Goal: Book appointment/travel/reservation

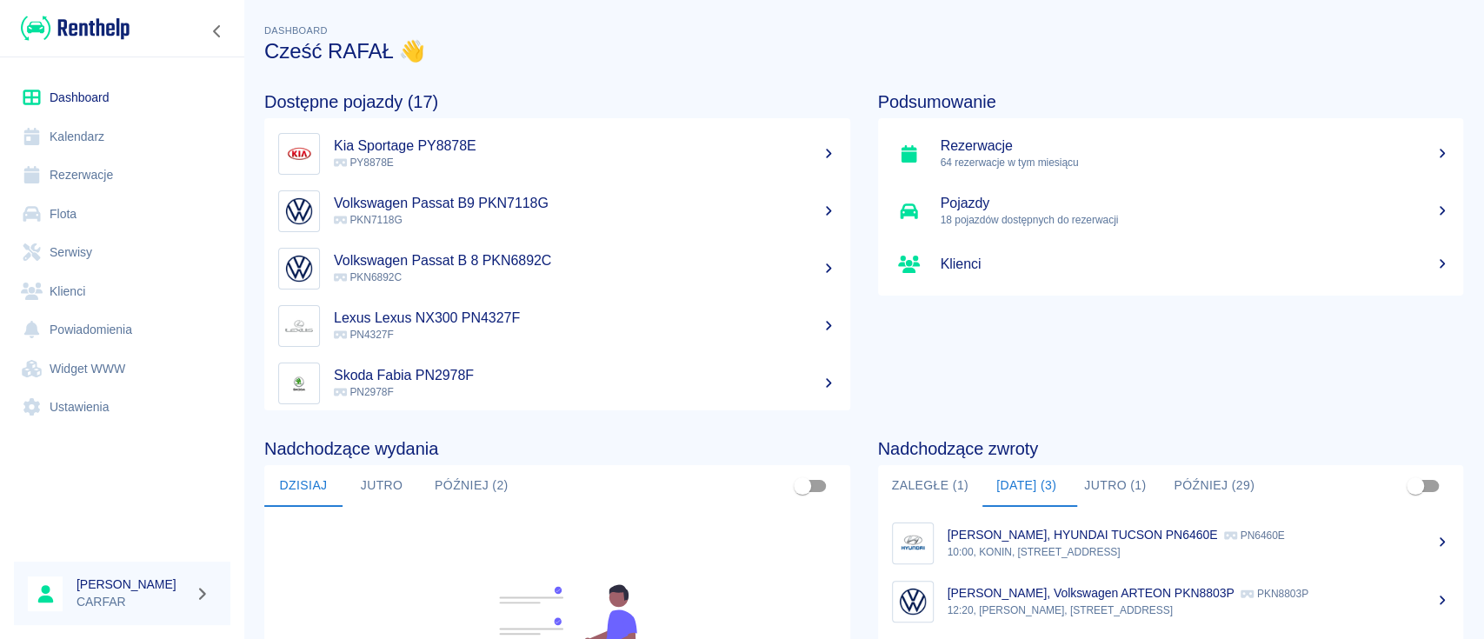
click at [93, 182] on link "Rezerwacje" at bounding box center [122, 175] width 217 height 39
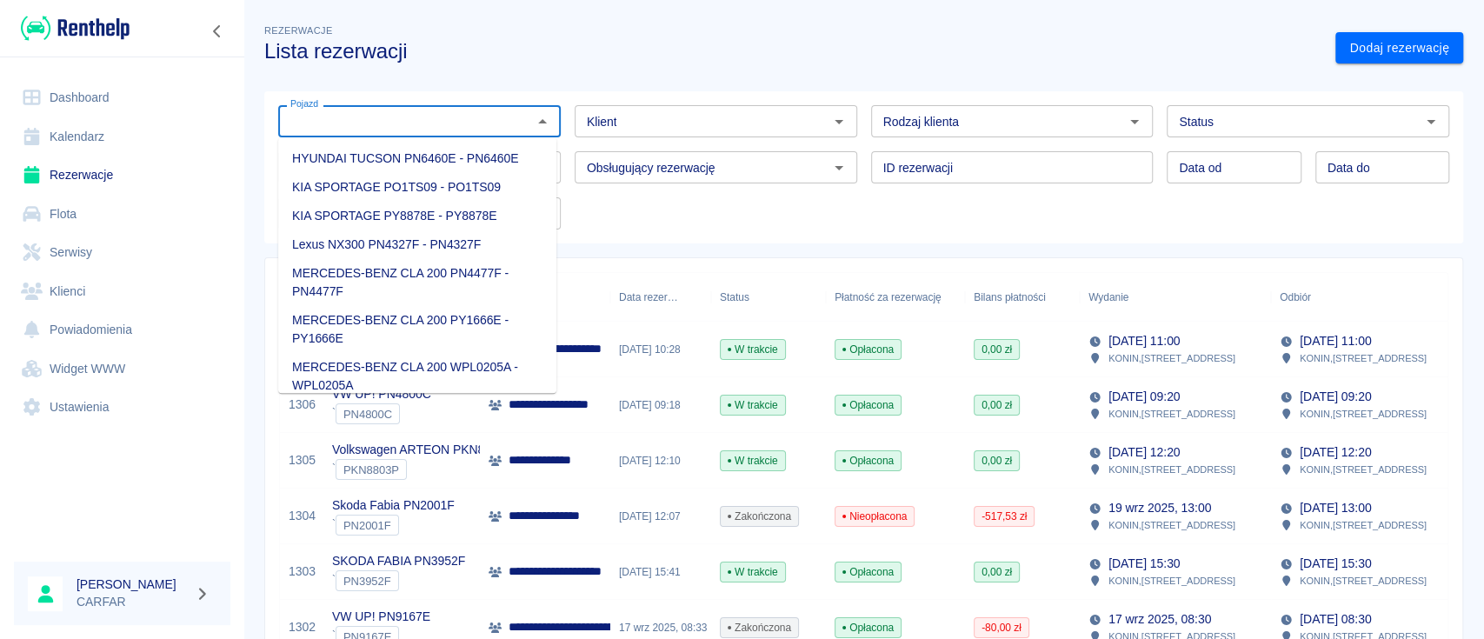
click at [463, 130] on input "Pojazd" at bounding box center [404, 121] width 243 height 22
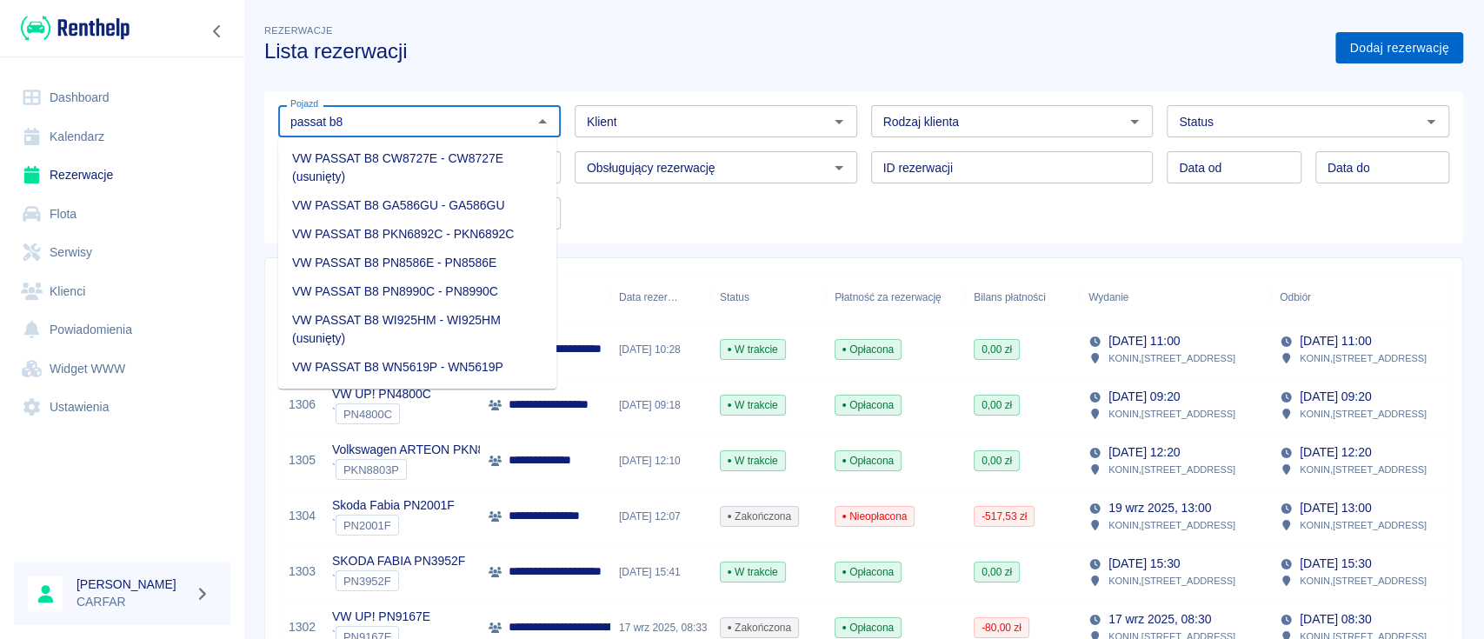
type input "passat b8"
click at [1386, 35] on link "Dodaj rezerwację" at bounding box center [1400, 48] width 128 height 32
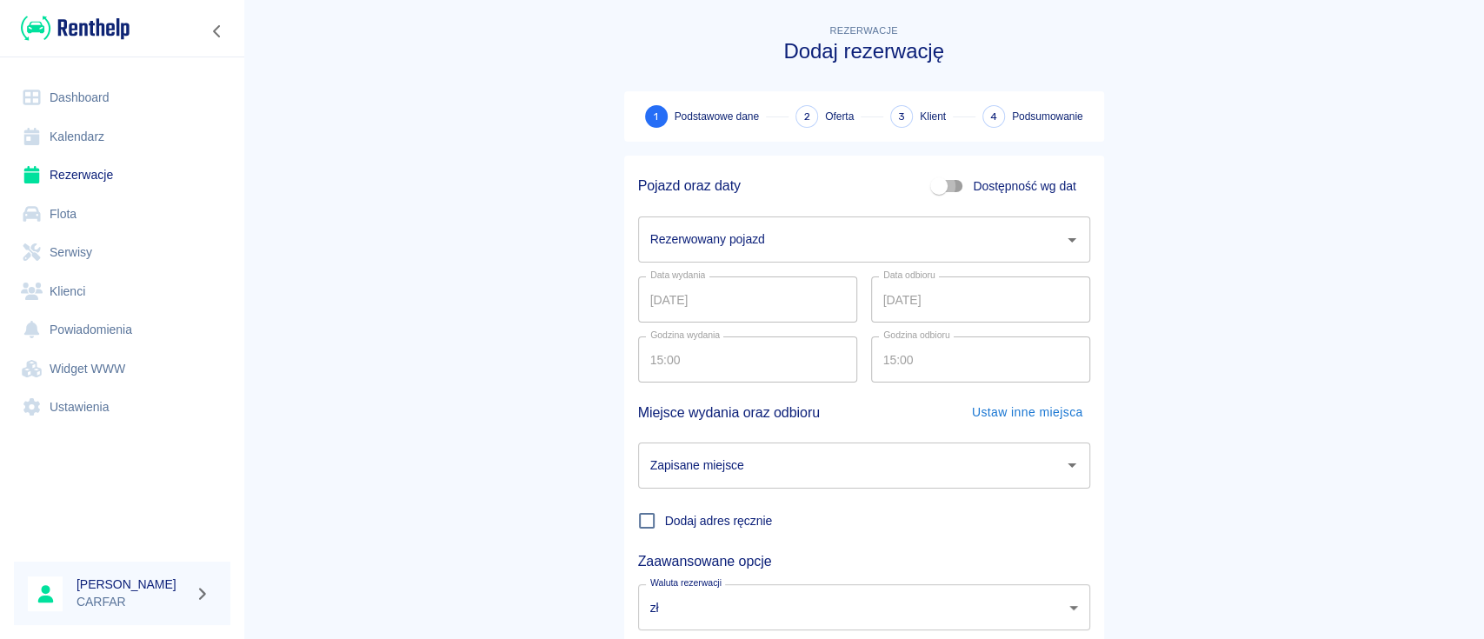
click at [946, 184] on input "Dostępność wg dat" at bounding box center [939, 186] width 99 height 33
checkbox input "true"
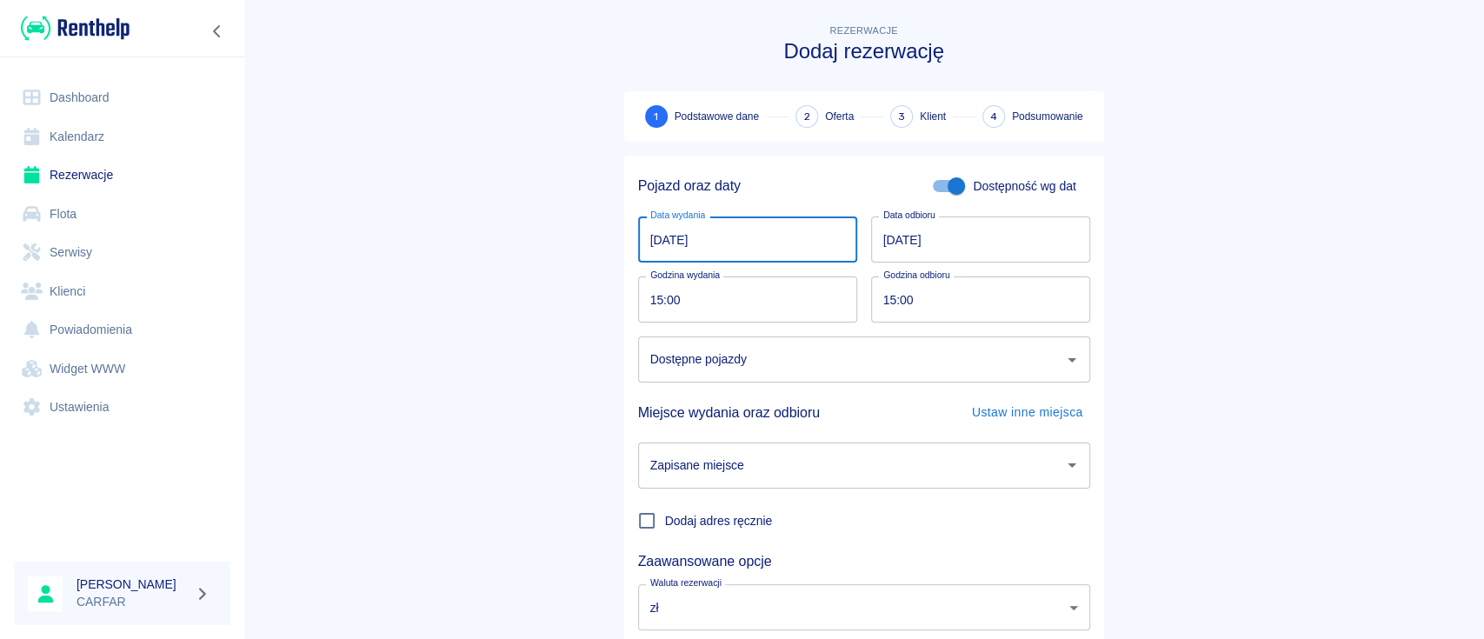
click at [775, 238] on input "[DATE]" at bounding box center [747, 240] width 219 height 46
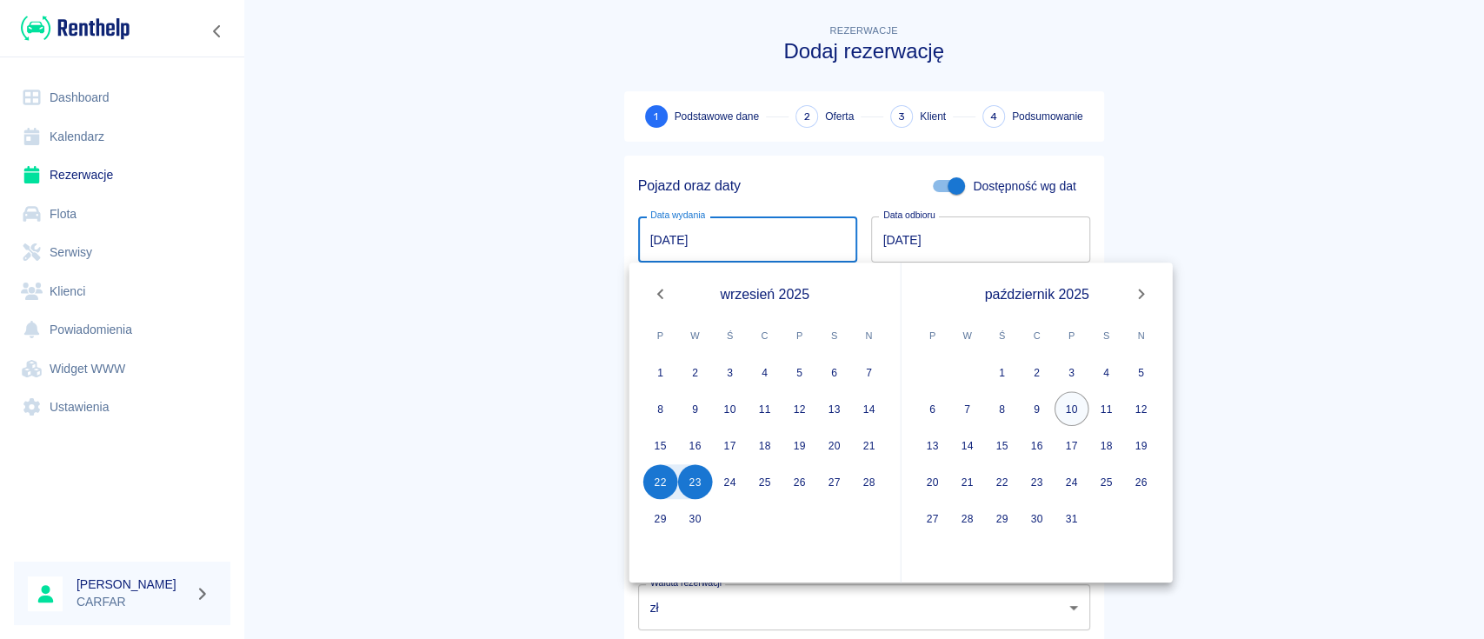
click at [1081, 407] on button "10" at bounding box center [1072, 408] width 35 height 35
type input "[DATE]"
type input "DD.MM.YYYY"
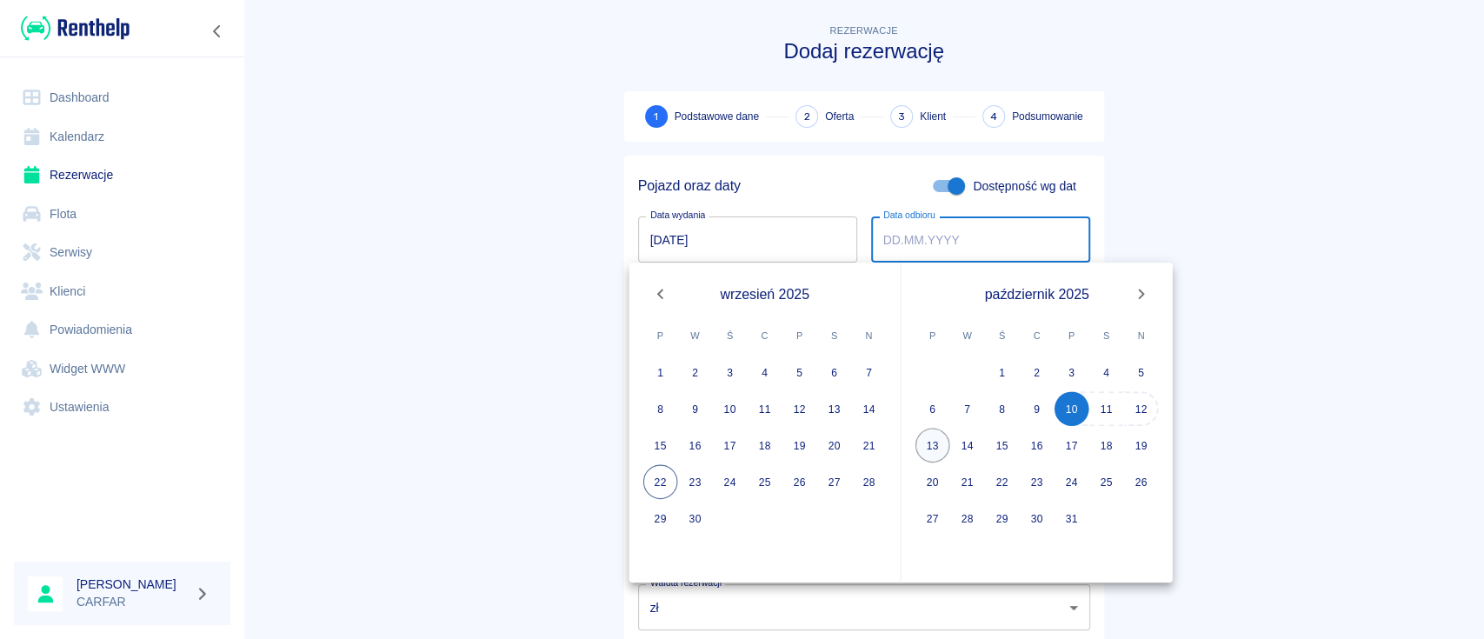
click at [942, 437] on button "13" at bounding box center [933, 445] width 35 height 35
type input "[DATE]"
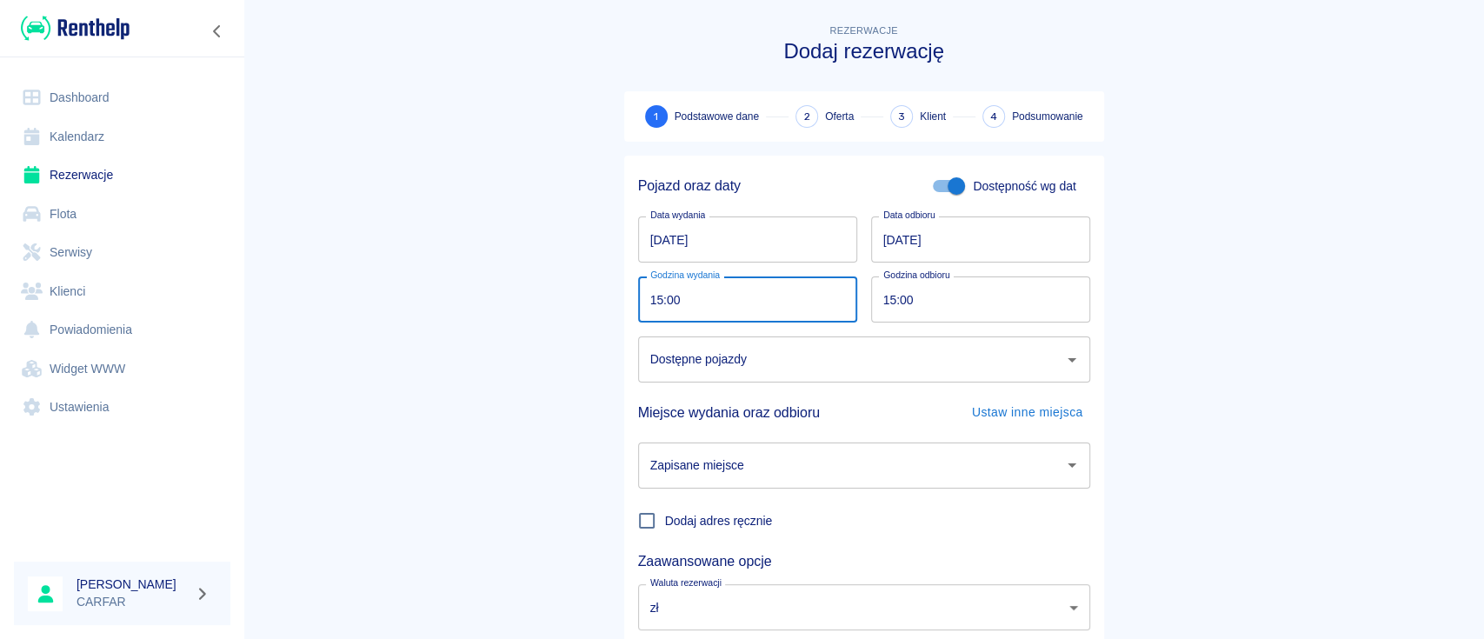
click at [765, 297] on input "15:00" at bounding box center [741, 300] width 207 height 46
type input "11:00"
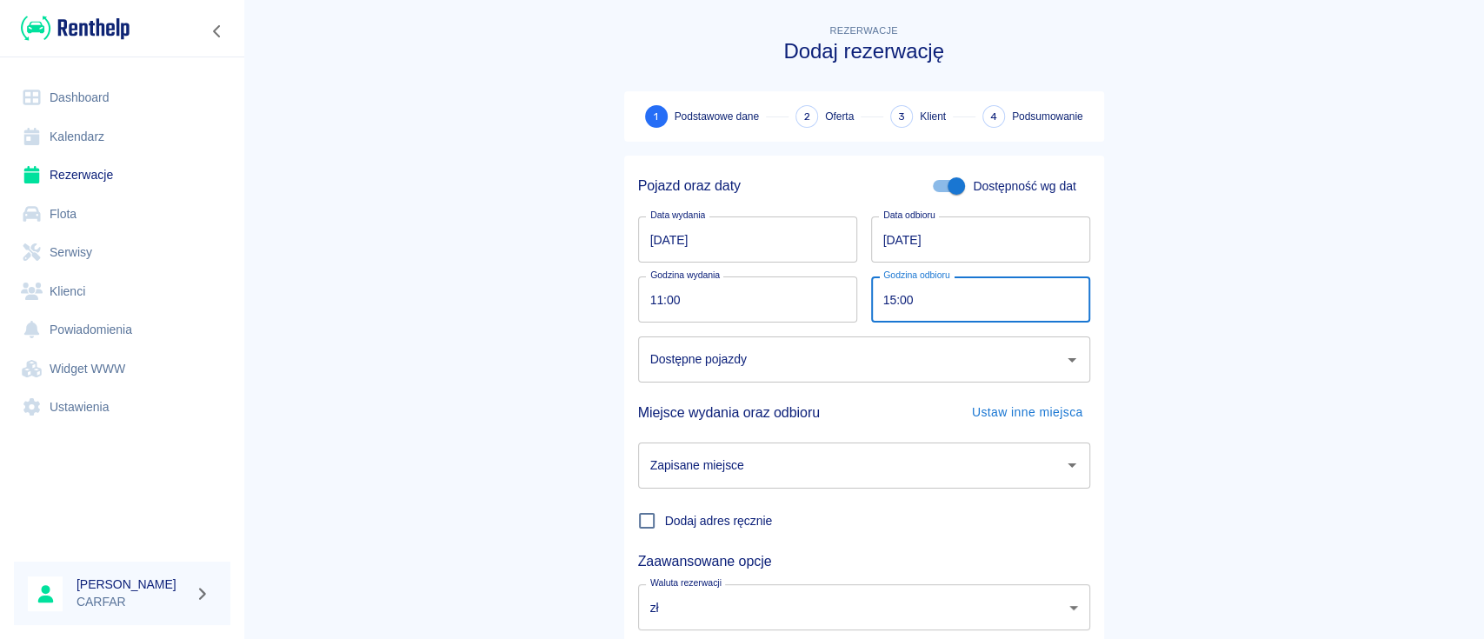
click at [953, 294] on input "15:00" at bounding box center [974, 300] width 207 height 46
type input "11:00"
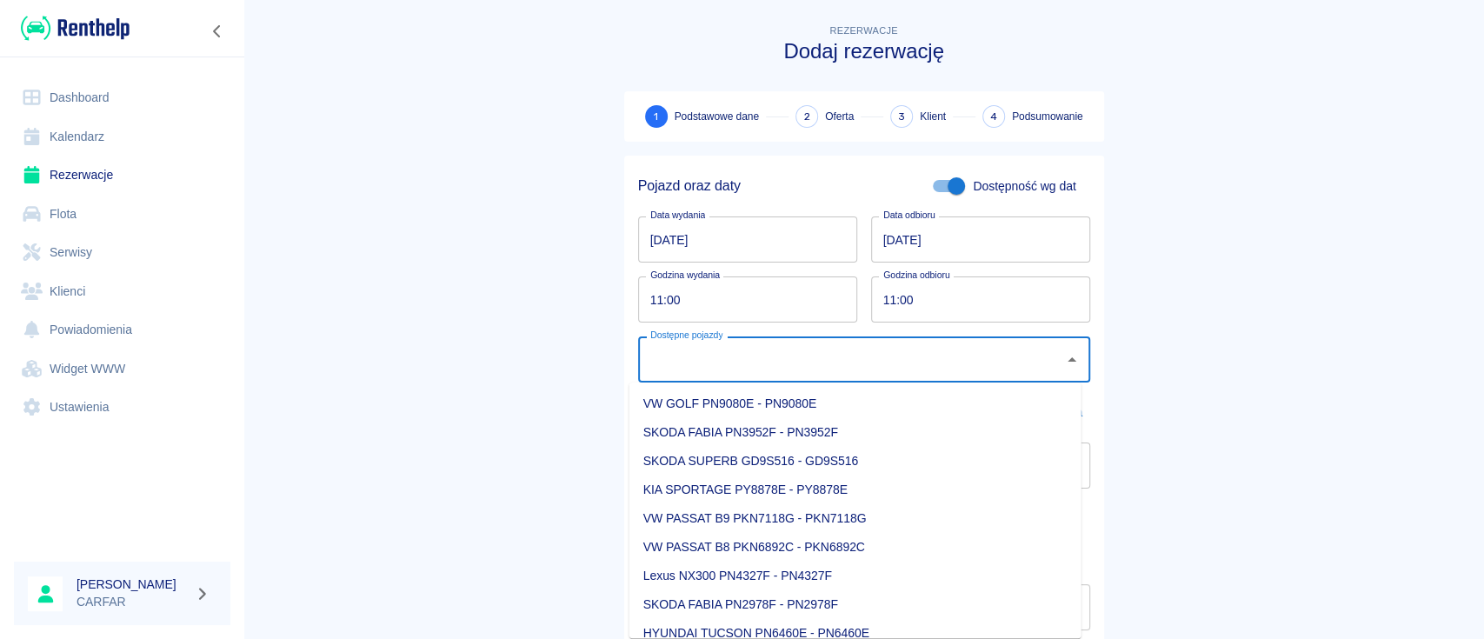
click at [805, 365] on input "Dostępne pojazdy" at bounding box center [851, 359] width 410 height 30
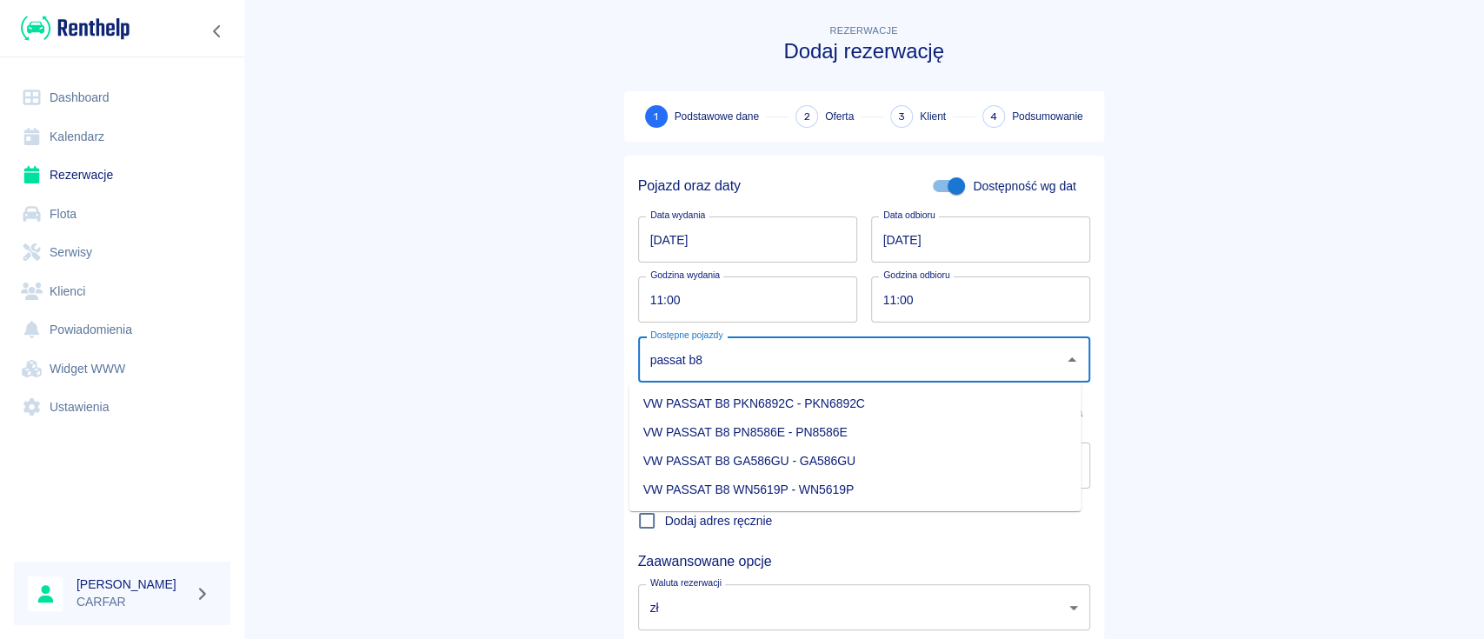
click at [899, 493] on li "VW PASSAT B8 WN5619P - WN5619P" at bounding box center [856, 490] width 452 height 29
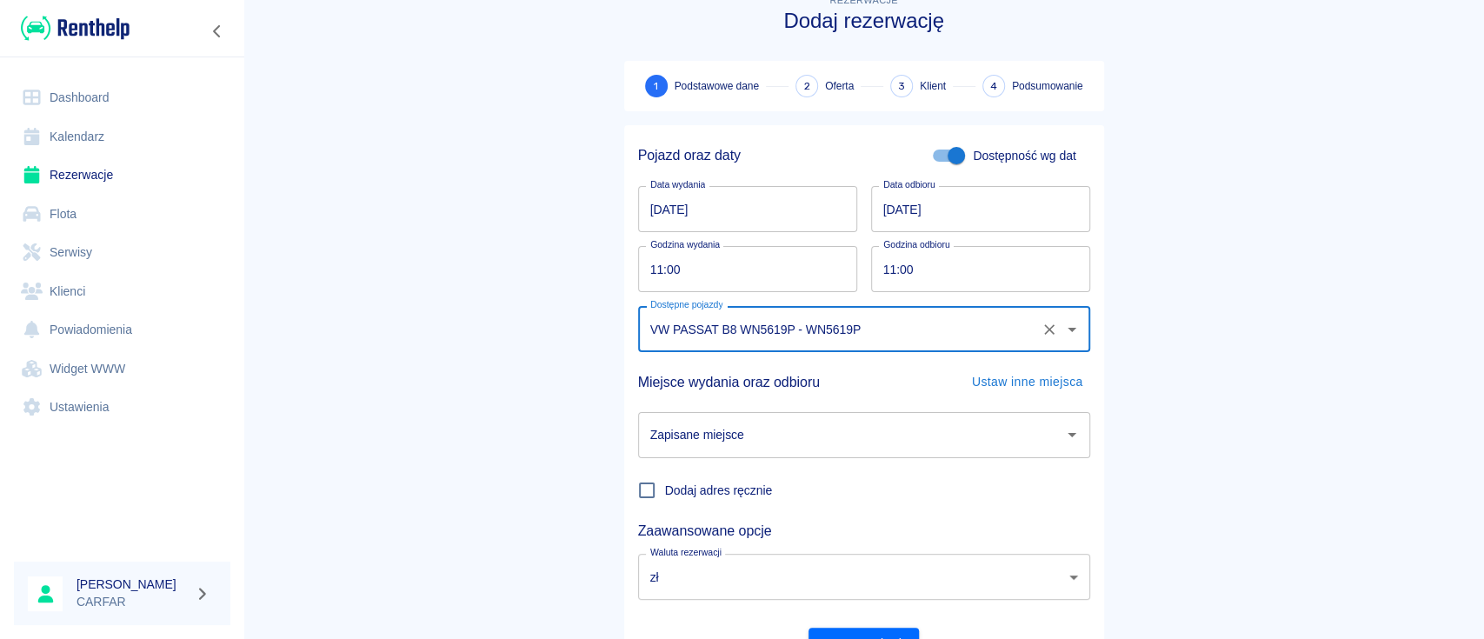
scroll to position [115, 0]
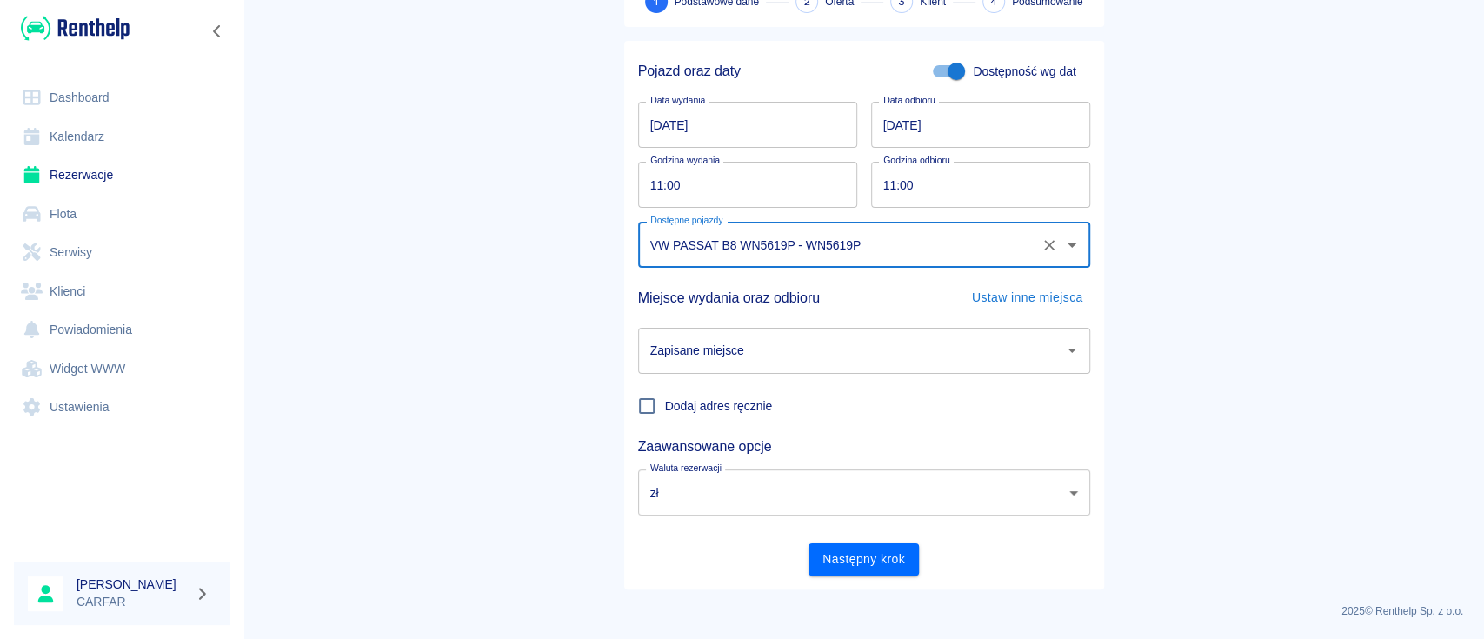
click at [837, 366] on div "Zapisane miejsce" at bounding box center [864, 351] width 452 height 46
type input "VW PASSAT B8 WN5619P - WN5619P"
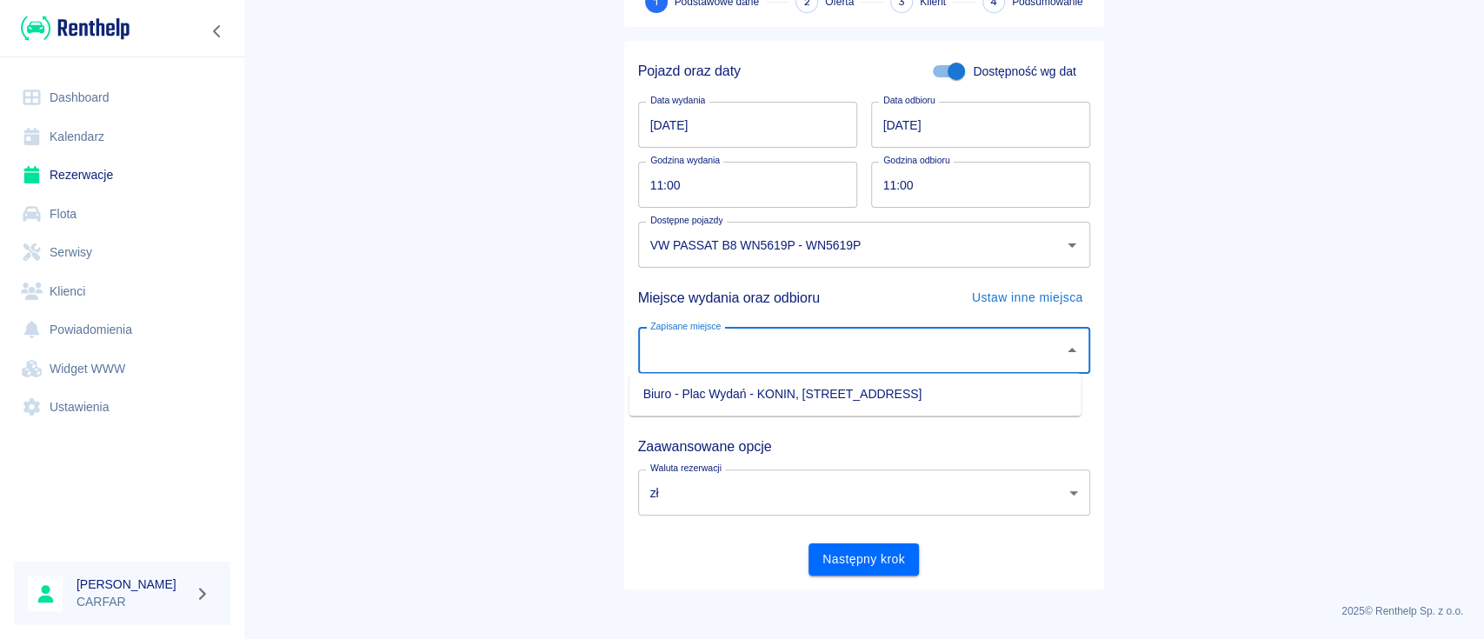
drag, startPoint x: 837, startPoint y: 393, endPoint x: 853, endPoint y: 408, distance: 21.5
click at [838, 393] on li "Biuro - Plac Wydań - KONIN, [STREET_ADDRESS]" at bounding box center [856, 394] width 452 height 29
type input "Biuro - Plac Wydań - KONIN, [STREET_ADDRESS]"
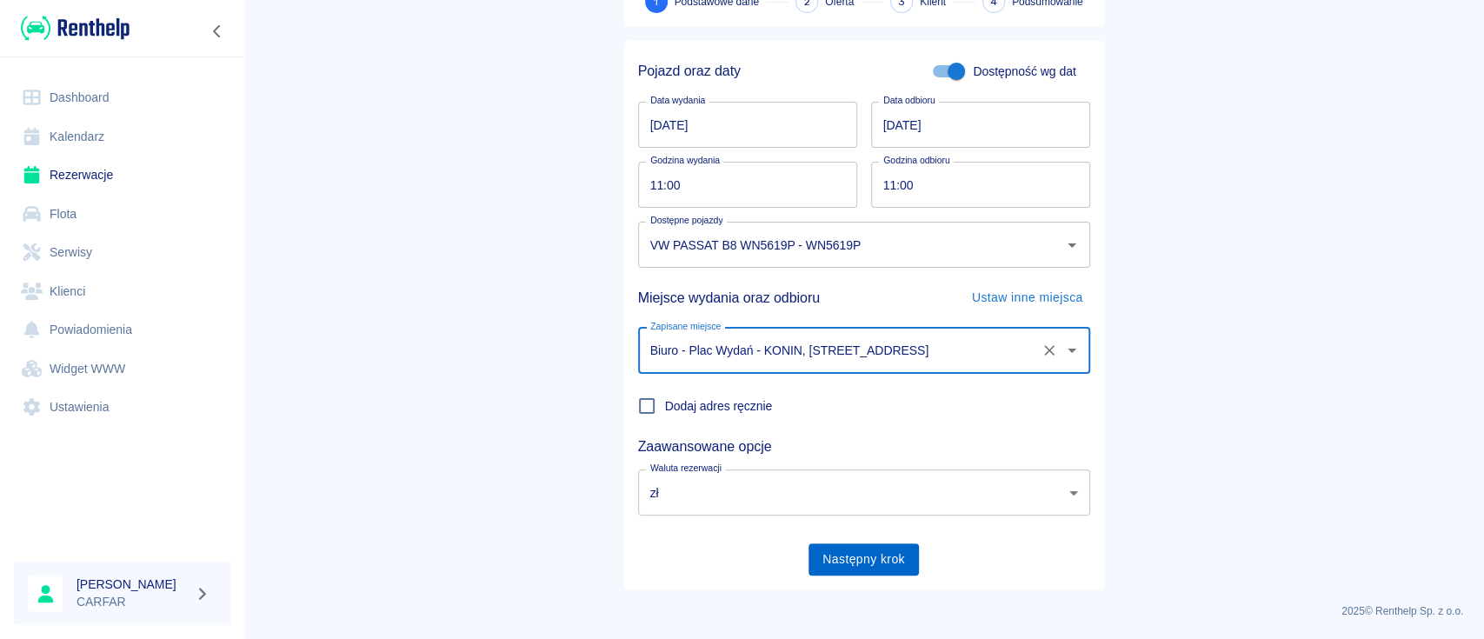
click at [868, 553] on button "Następny krok" at bounding box center [864, 559] width 110 height 32
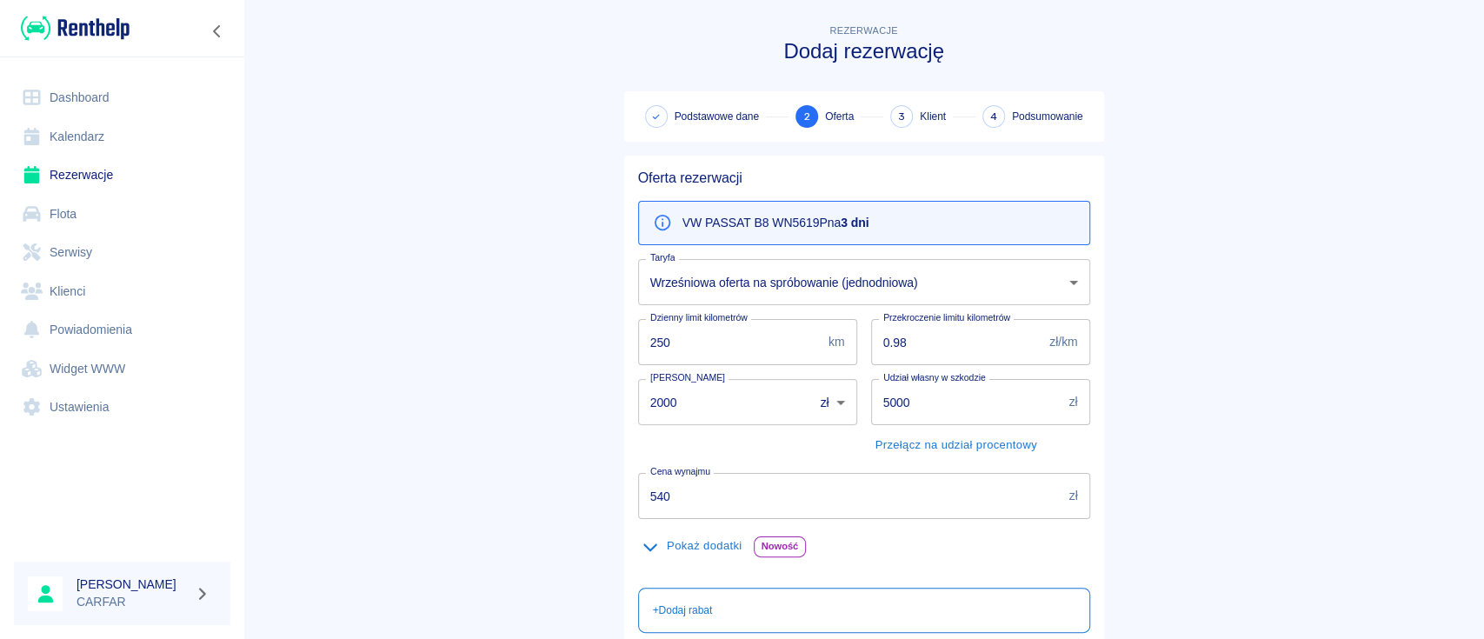
scroll to position [116, 0]
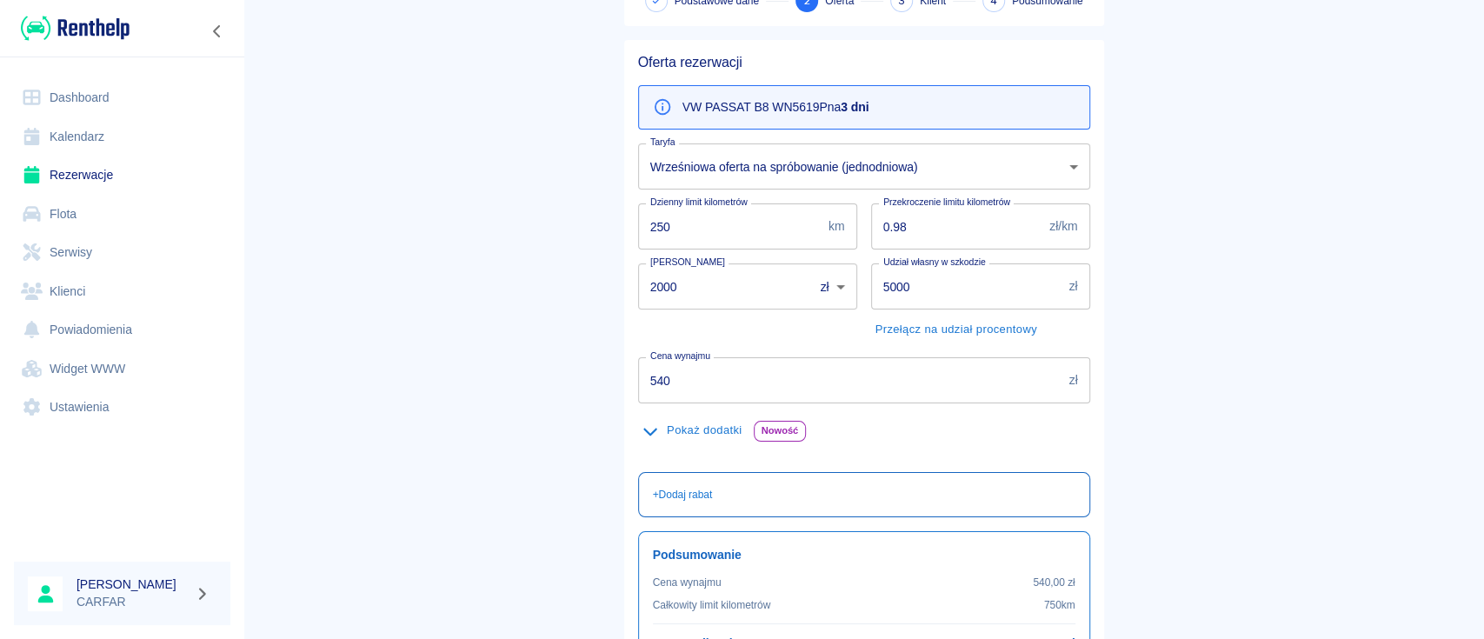
click at [689, 491] on p "+ Dodaj rabat" at bounding box center [683, 495] width 60 height 16
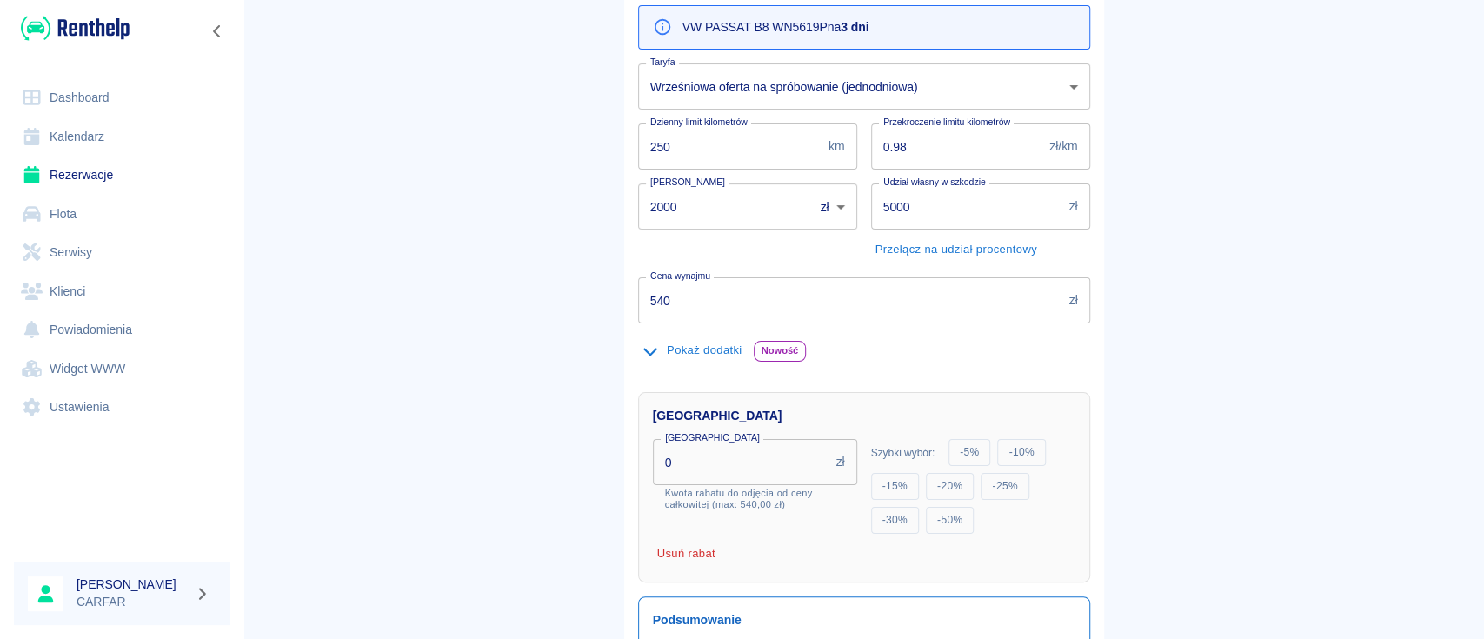
scroll to position [231, 0]
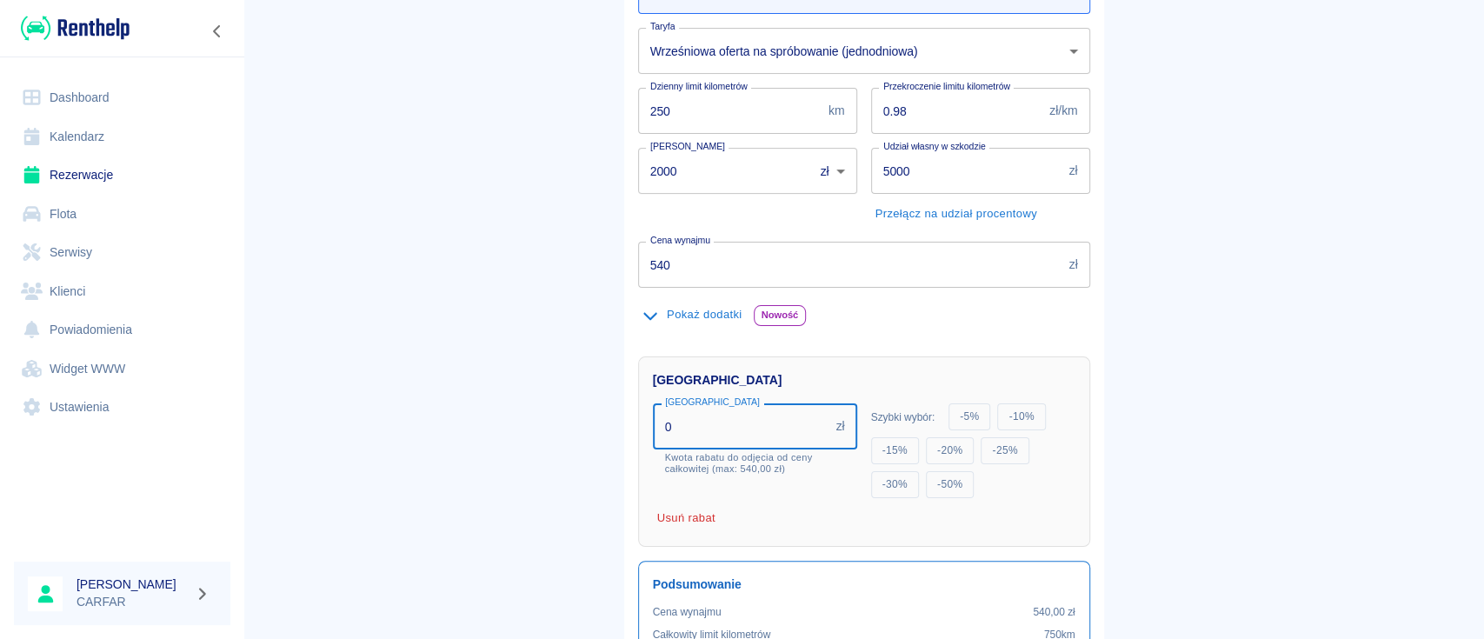
drag, startPoint x: 681, startPoint y: 424, endPoint x: 623, endPoint y: 416, distance: 58.9
click at [653, 421] on input "0" at bounding box center [741, 426] width 177 height 46
type input "90"
click at [1280, 379] on main "Rezerwacje Dodaj rezerwację Podstawowe dane 2 Oferta 3 Klient 4 Podsumowanie Of…" at bounding box center [863, 305] width 1241 height 1030
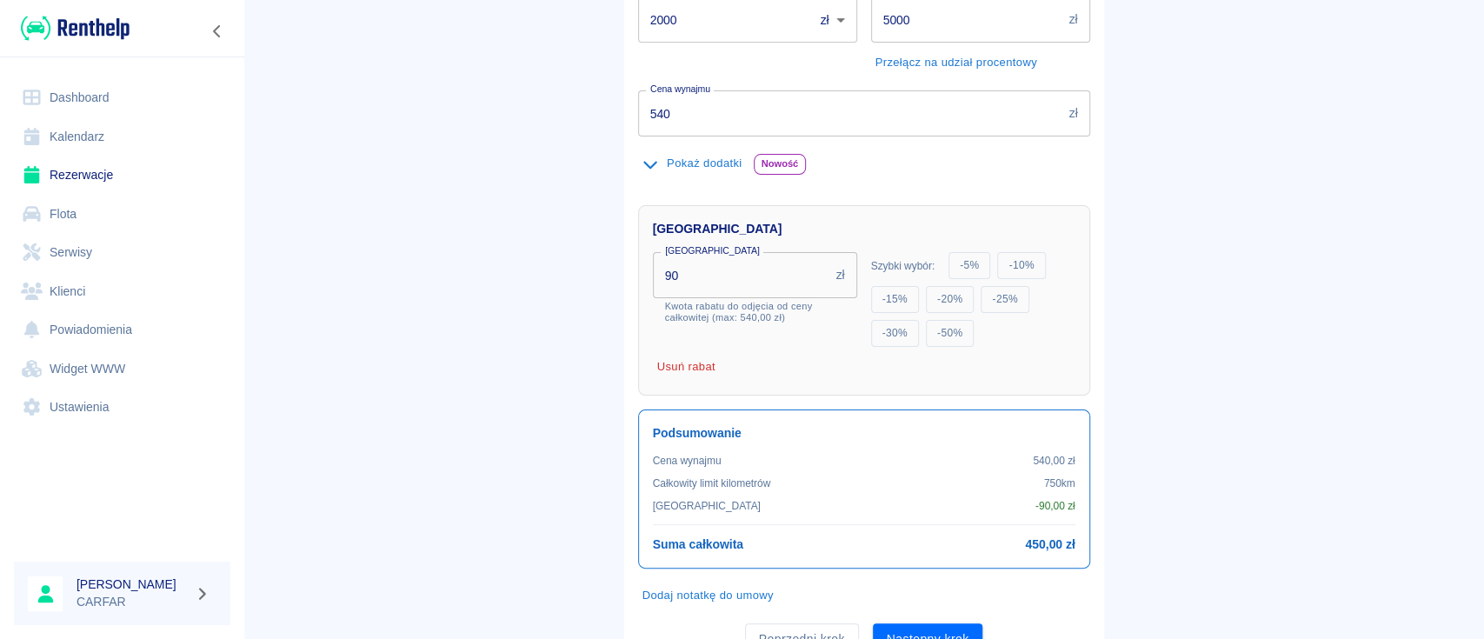
scroll to position [461, 0]
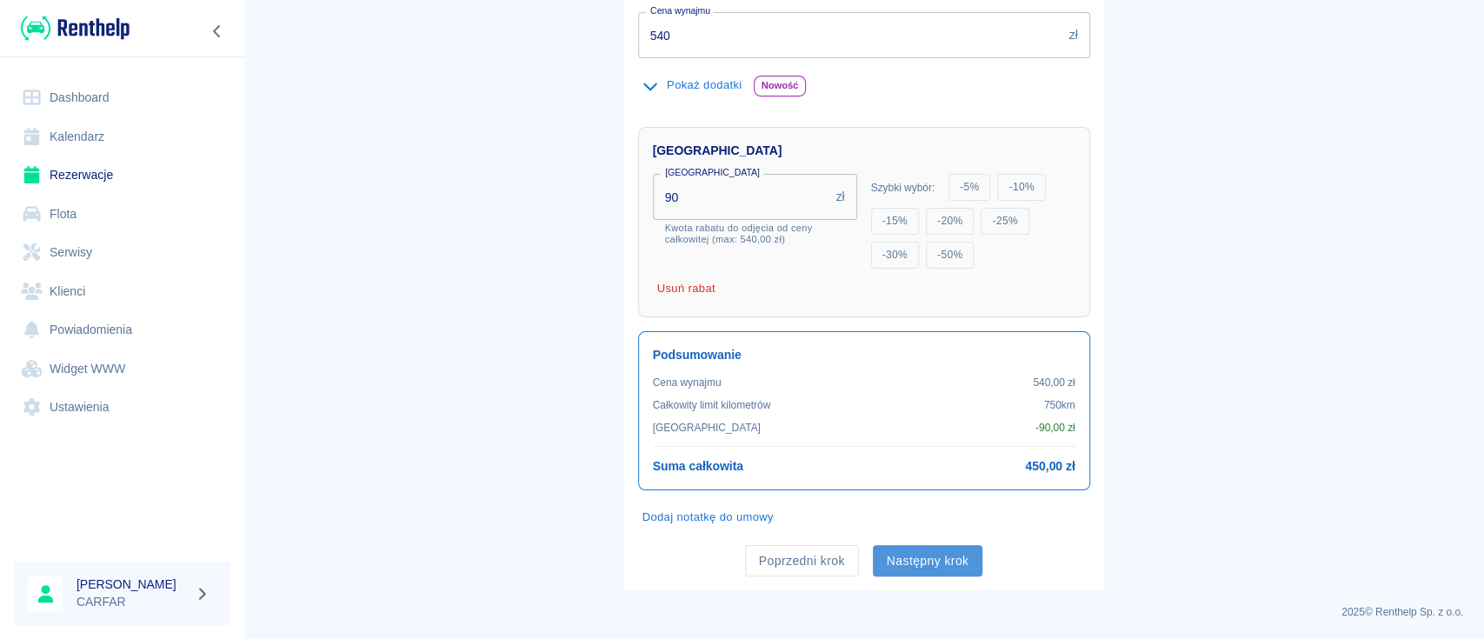
click at [935, 546] on button "Następny krok" at bounding box center [928, 561] width 110 height 32
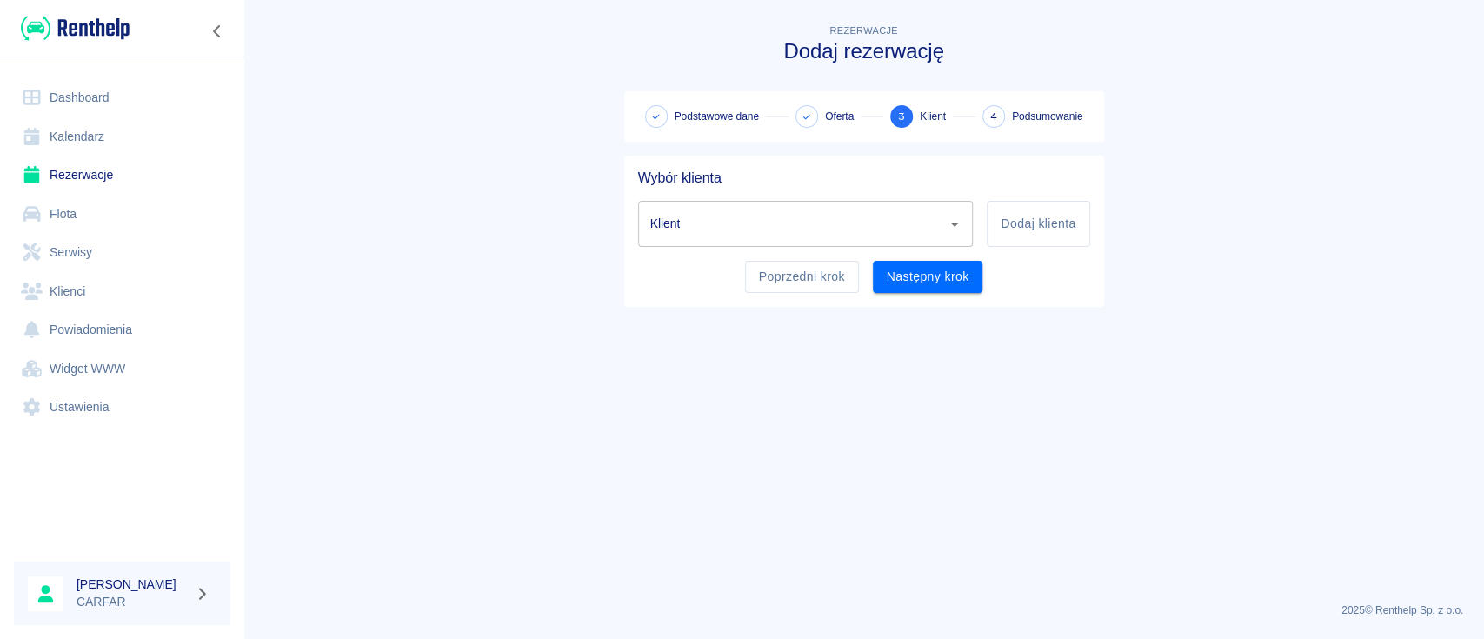
click at [856, 223] on input "Klient" at bounding box center [793, 224] width 294 height 30
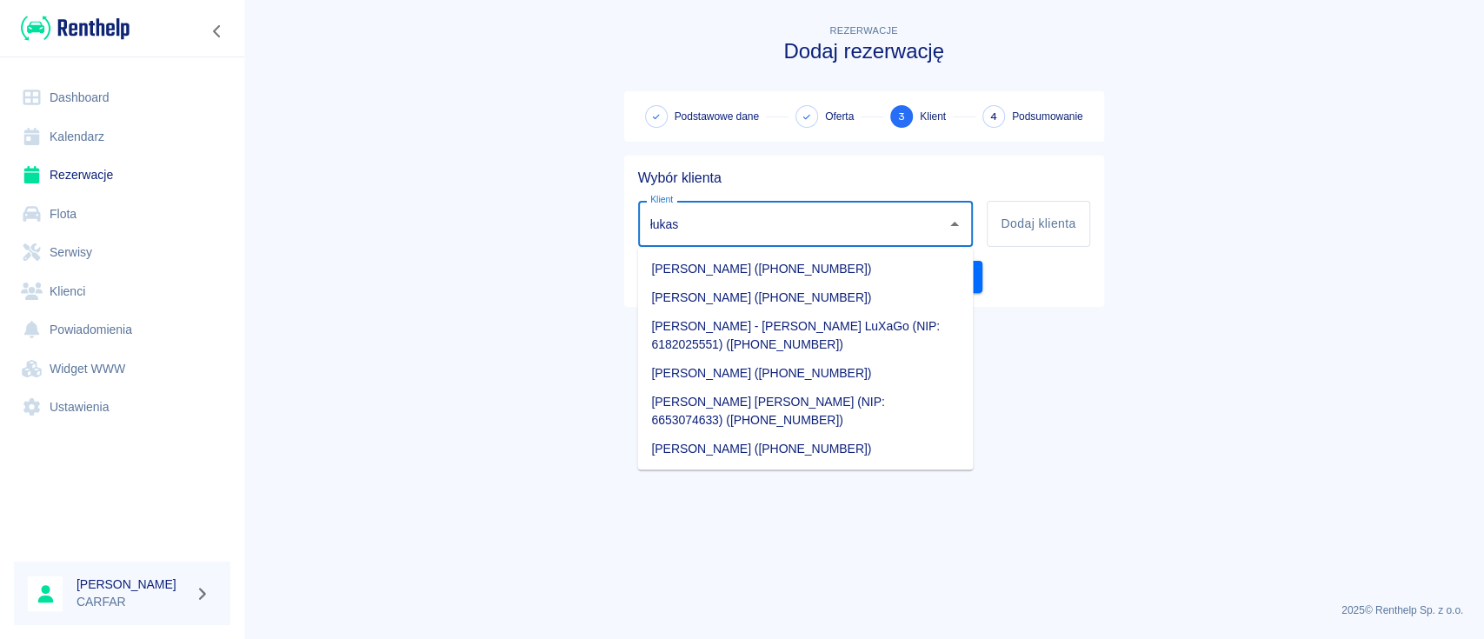
type input "łukas"
drag, startPoint x: 1247, startPoint y: 153, endPoint x: 1186, endPoint y: 177, distance: 65.6
click at [1249, 153] on main "Rezerwacje Dodaj rezerwację Podstawowe dane Oferta 3 Klient 4 Podsumowanie Wybó…" at bounding box center [863, 305] width 1241 height 568
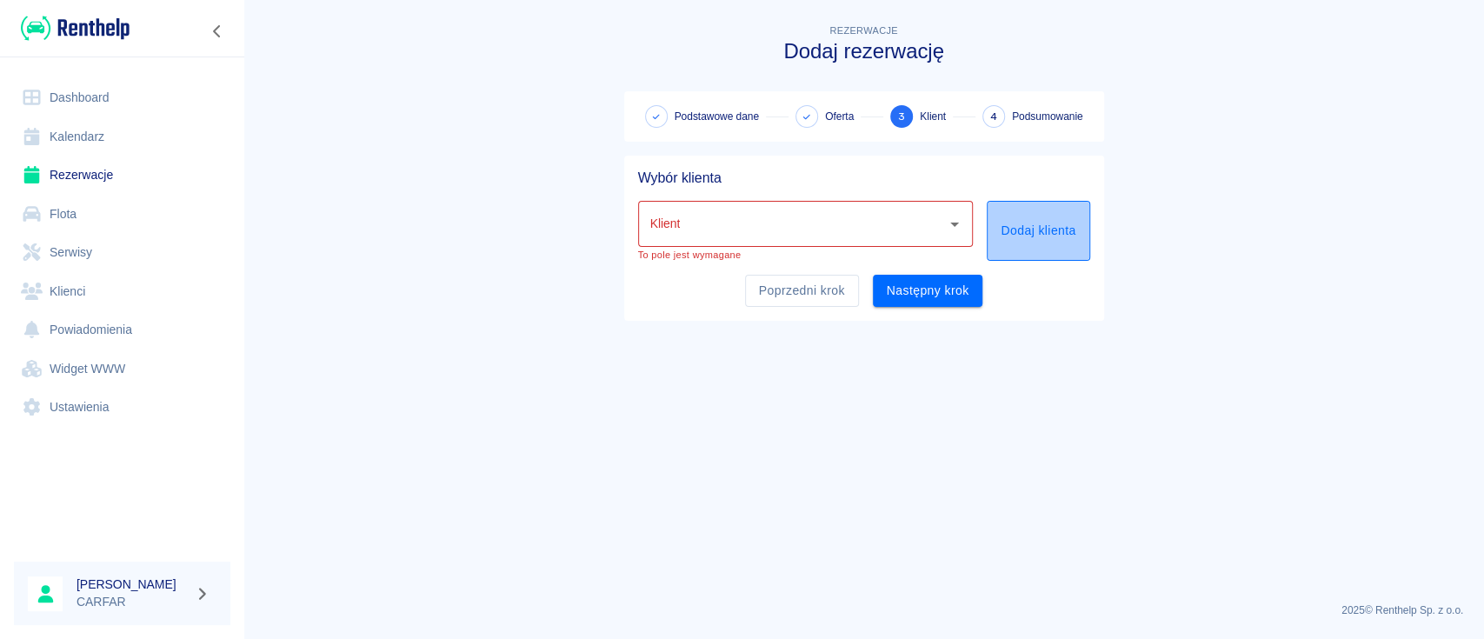
click at [1064, 236] on button "Dodaj klienta" at bounding box center [1038, 231] width 103 height 60
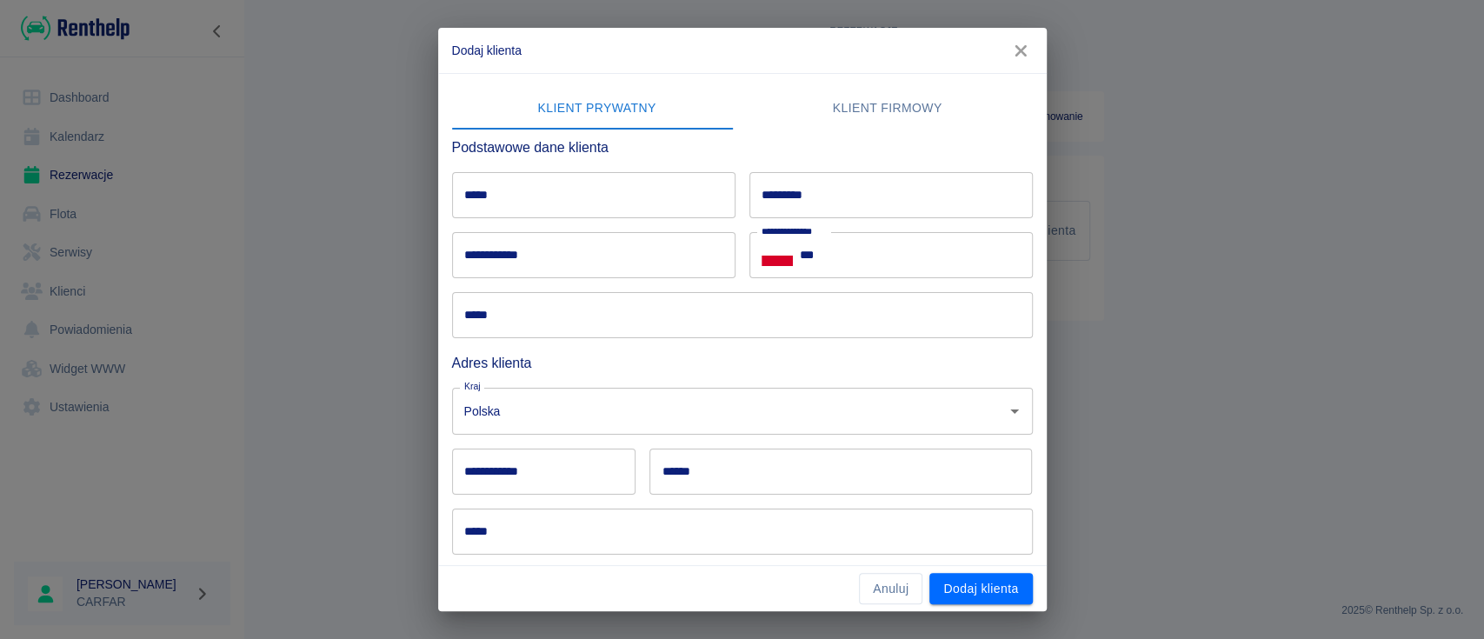
click at [621, 196] on input "*****" at bounding box center [593, 195] width 283 height 46
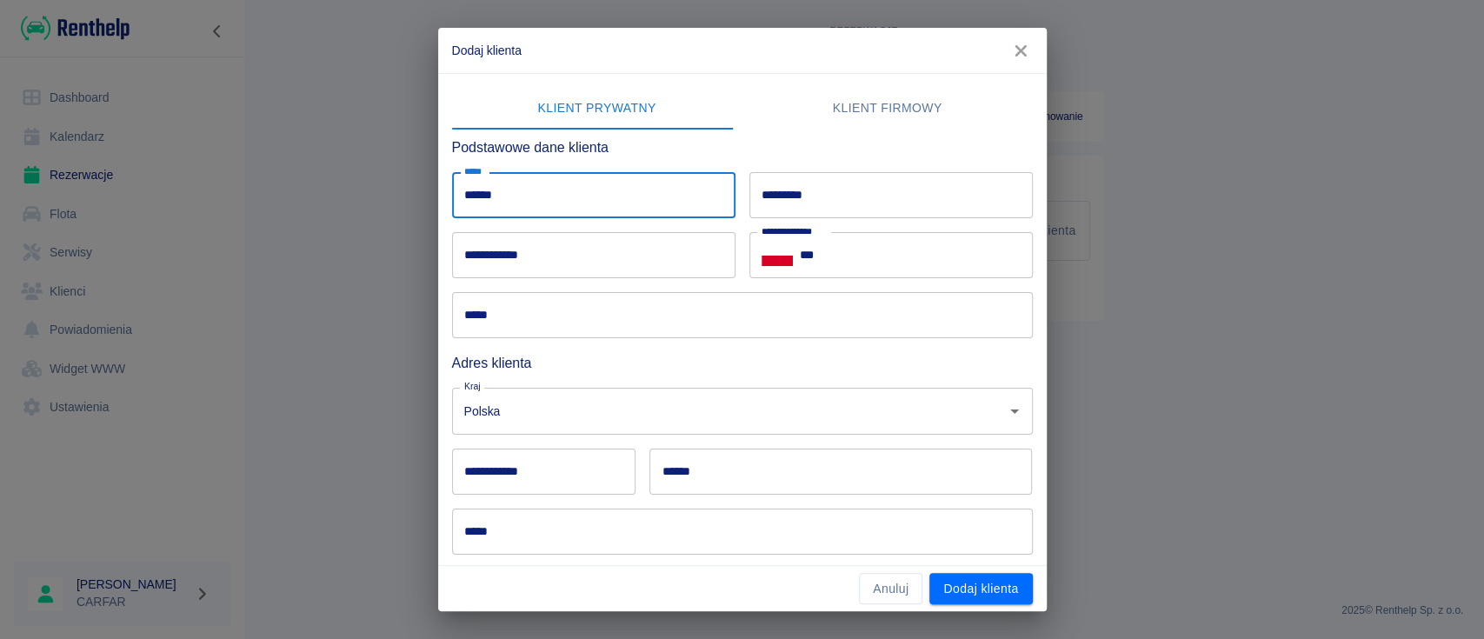
type input "******"
click at [812, 195] on input "*********" at bounding box center [891, 195] width 283 height 46
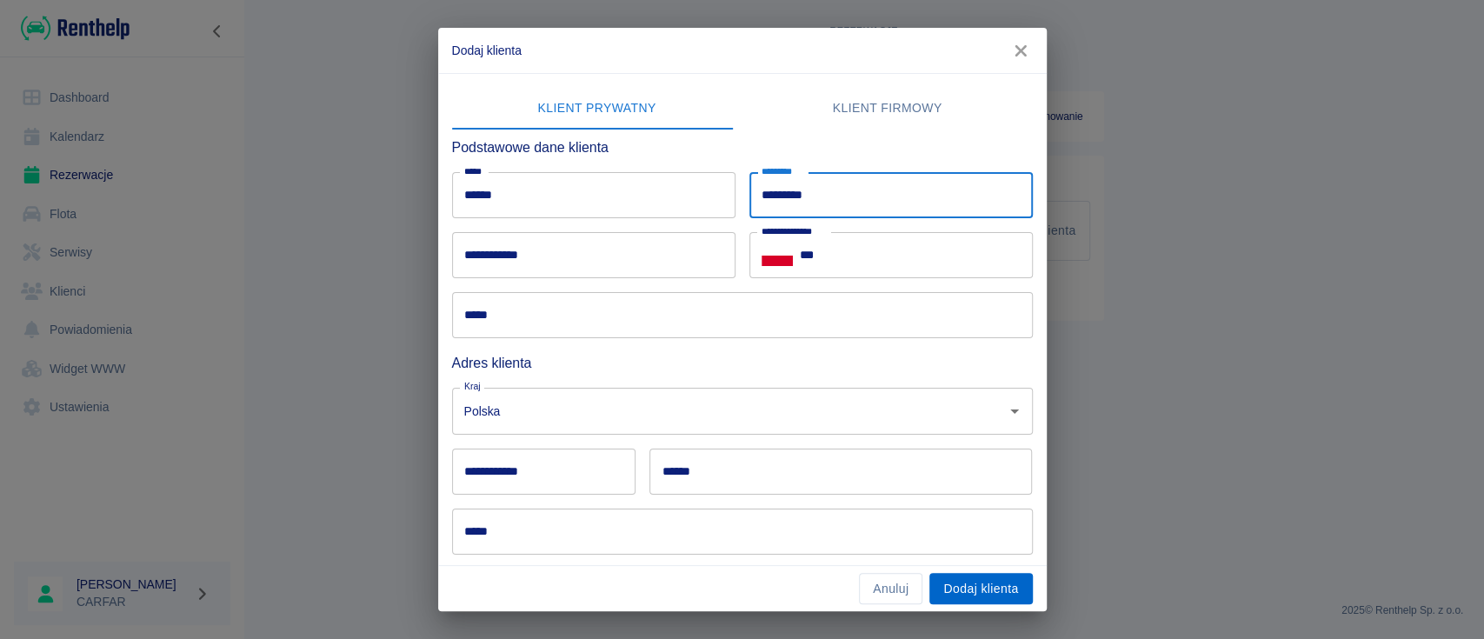
type input "*********"
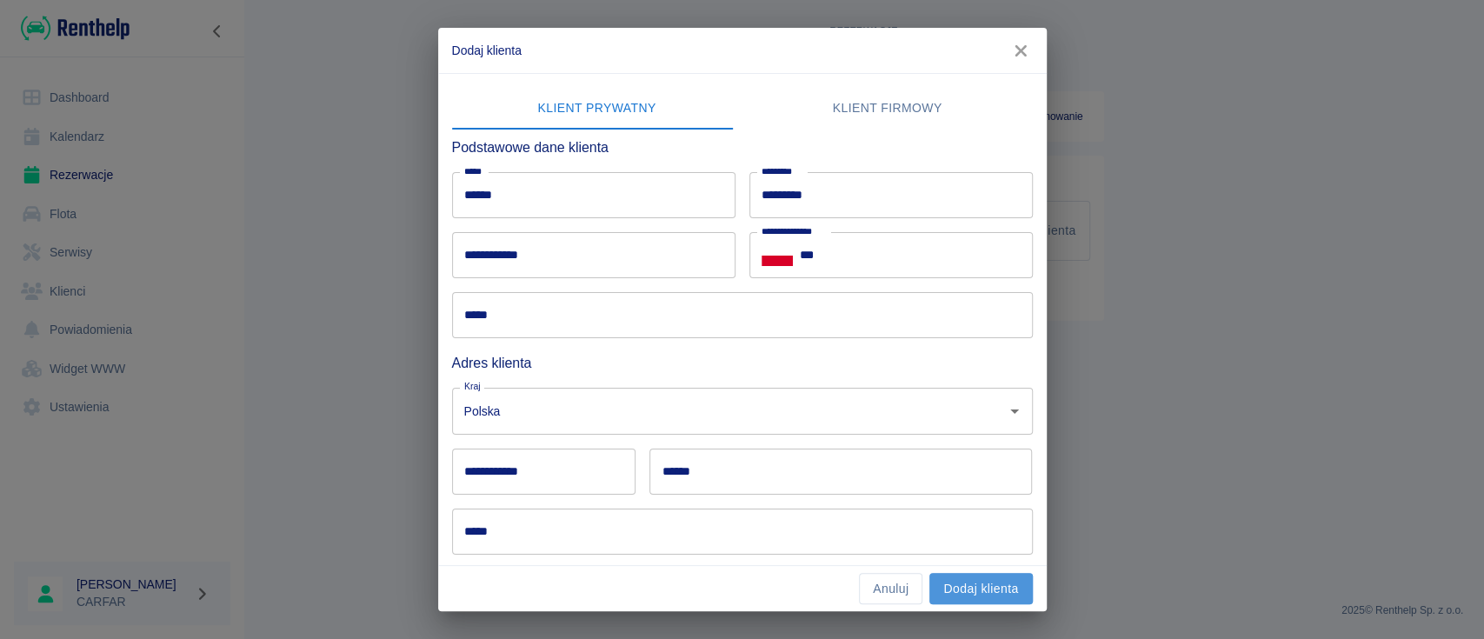
click at [975, 586] on button "Dodaj klienta" at bounding box center [981, 589] width 103 height 32
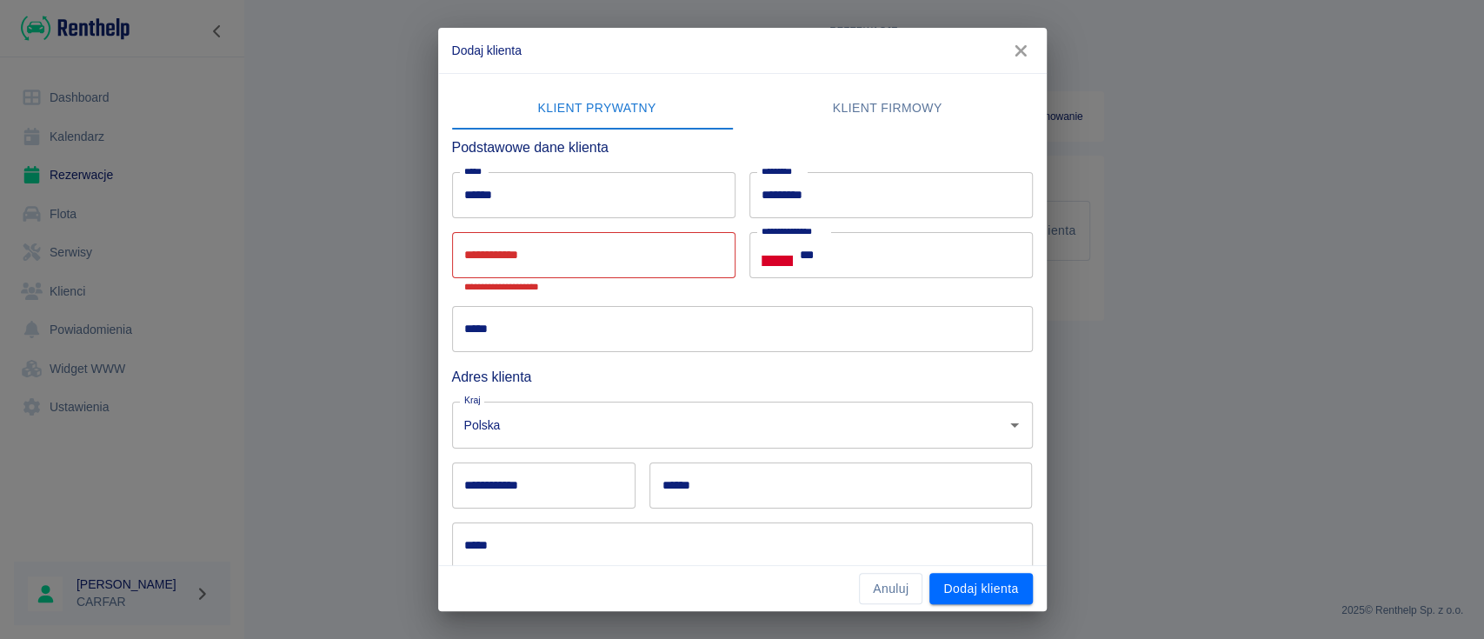
click at [1023, 48] on icon "button" at bounding box center [1021, 50] width 11 height 11
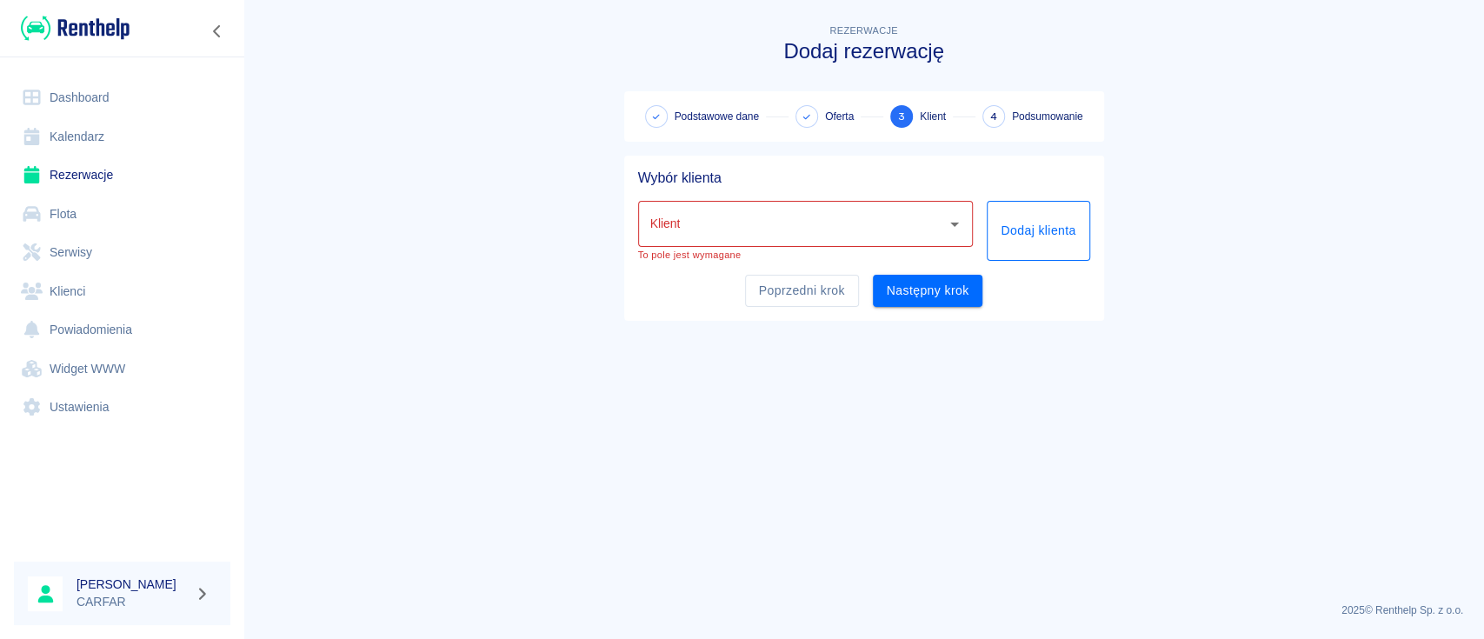
click at [1034, 220] on button "Dodaj klienta" at bounding box center [1038, 231] width 103 height 60
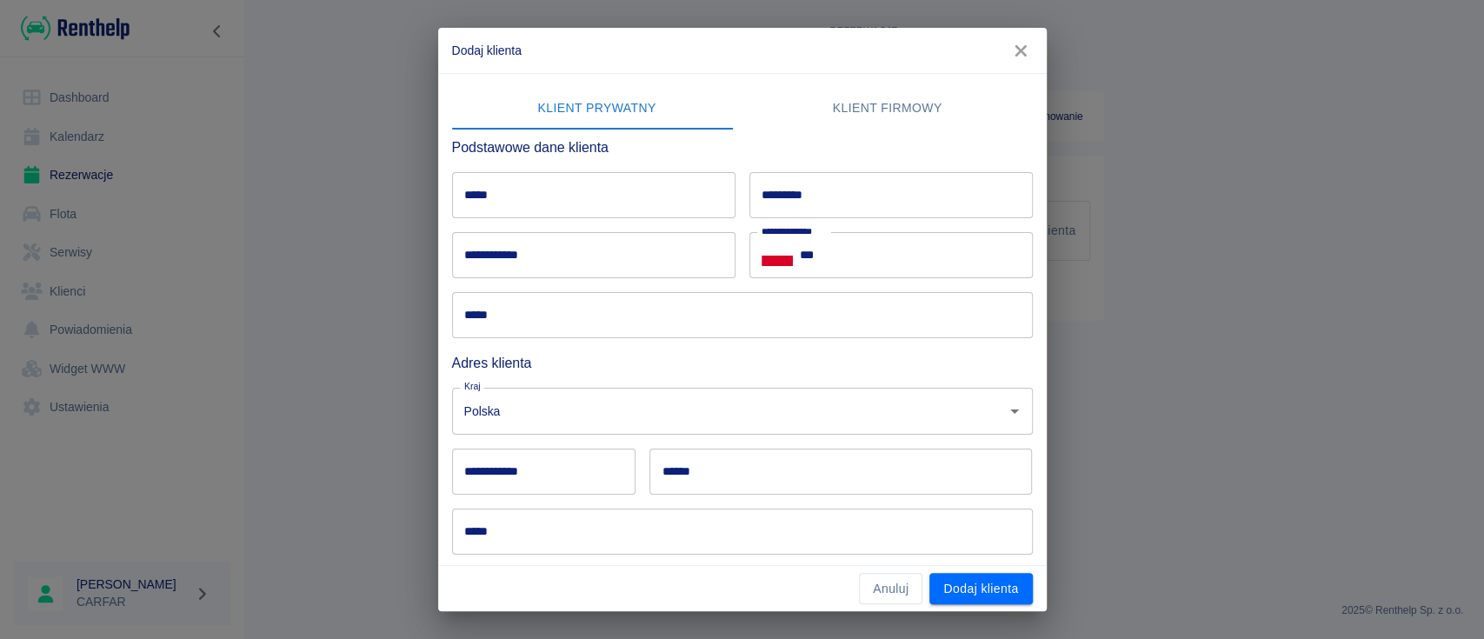
click at [643, 188] on input "*****" at bounding box center [593, 195] width 283 height 46
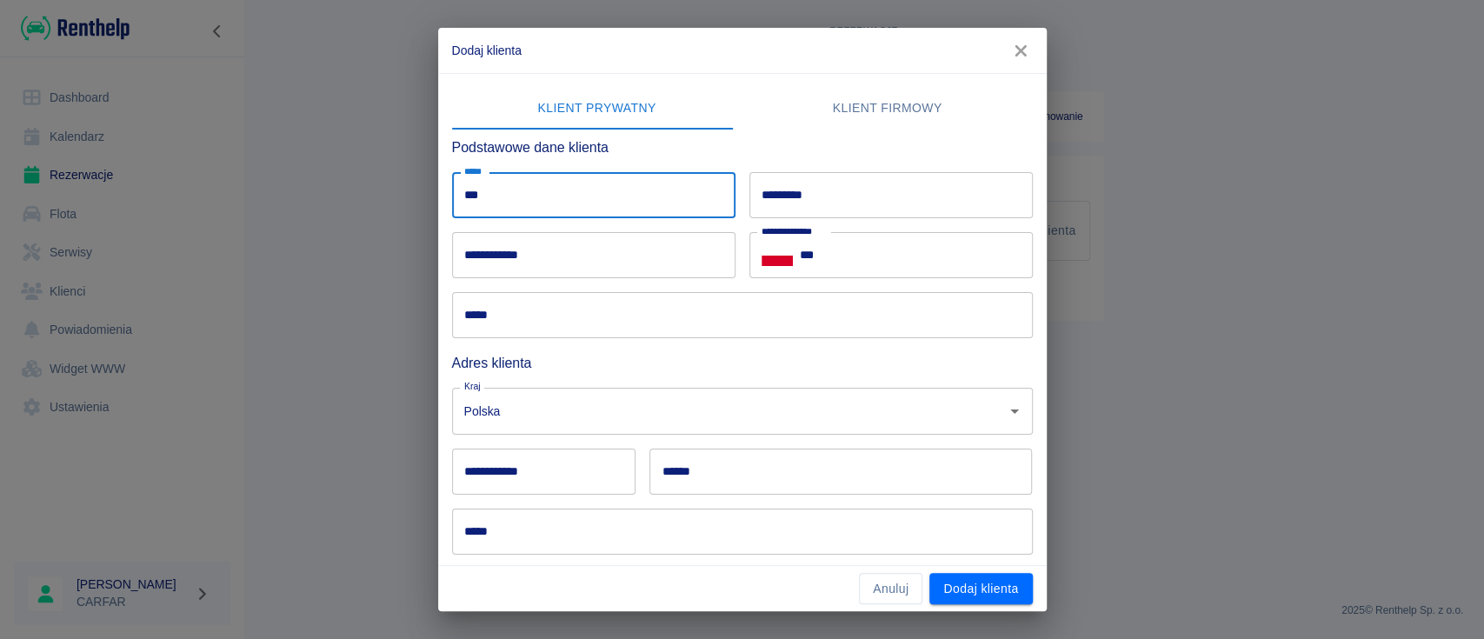
type input "******"
click at [803, 201] on input "*********" at bounding box center [891, 195] width 283 height 46
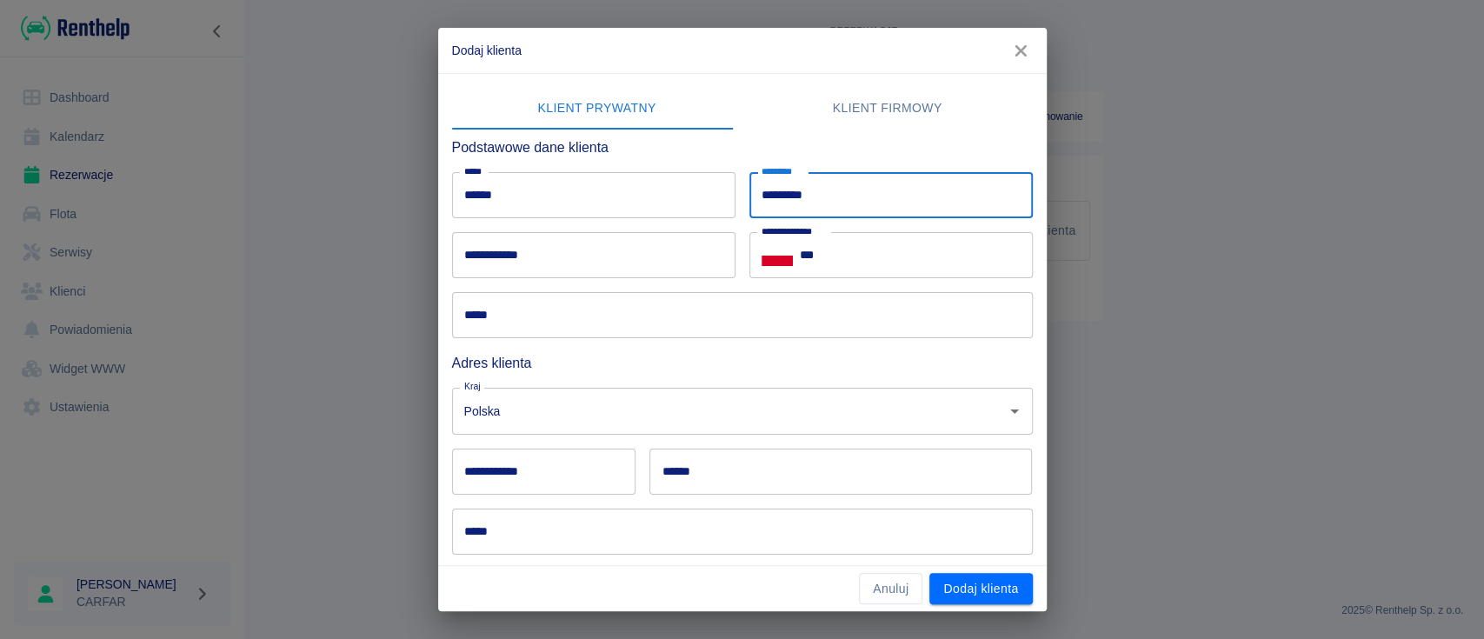
type input "*********"
click at [926, 247] on input "***" at bounding box center [916, 255] width 233 height 46
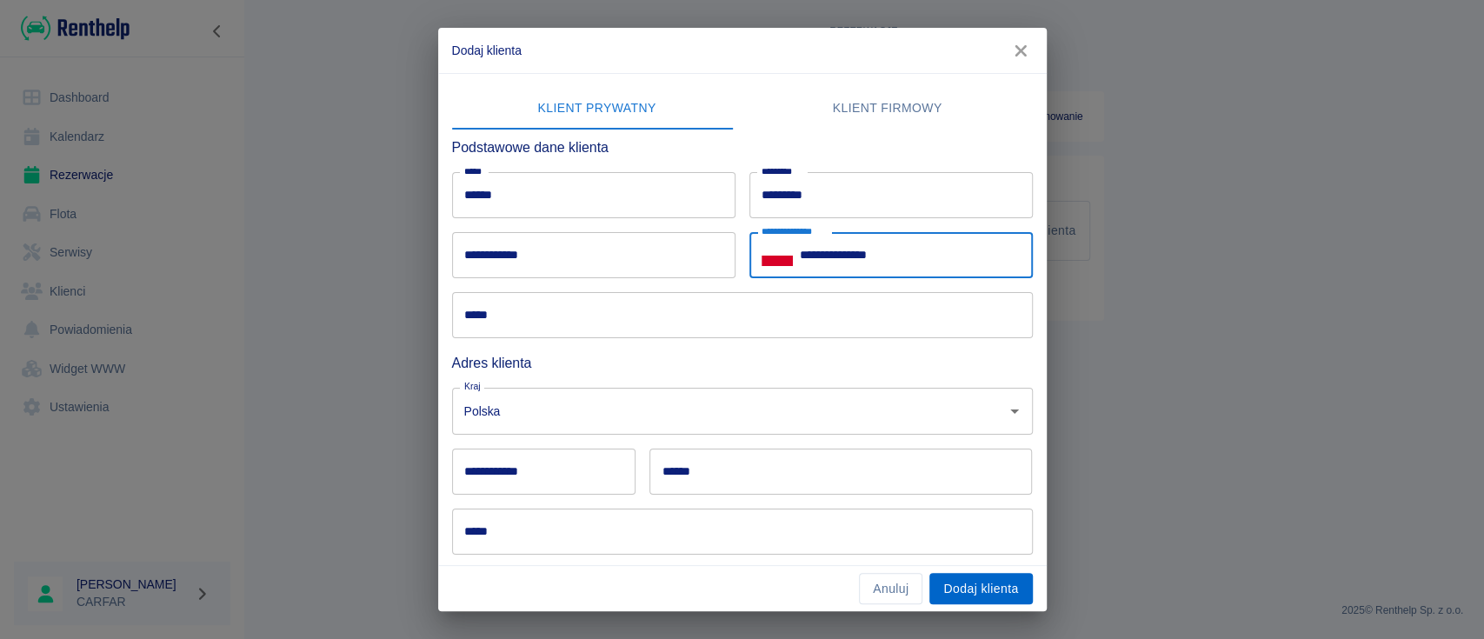
type input "**********"
click at [991, 593] on button "Dodaj klienta" at bounding box center [981, 589] width 103 height 32
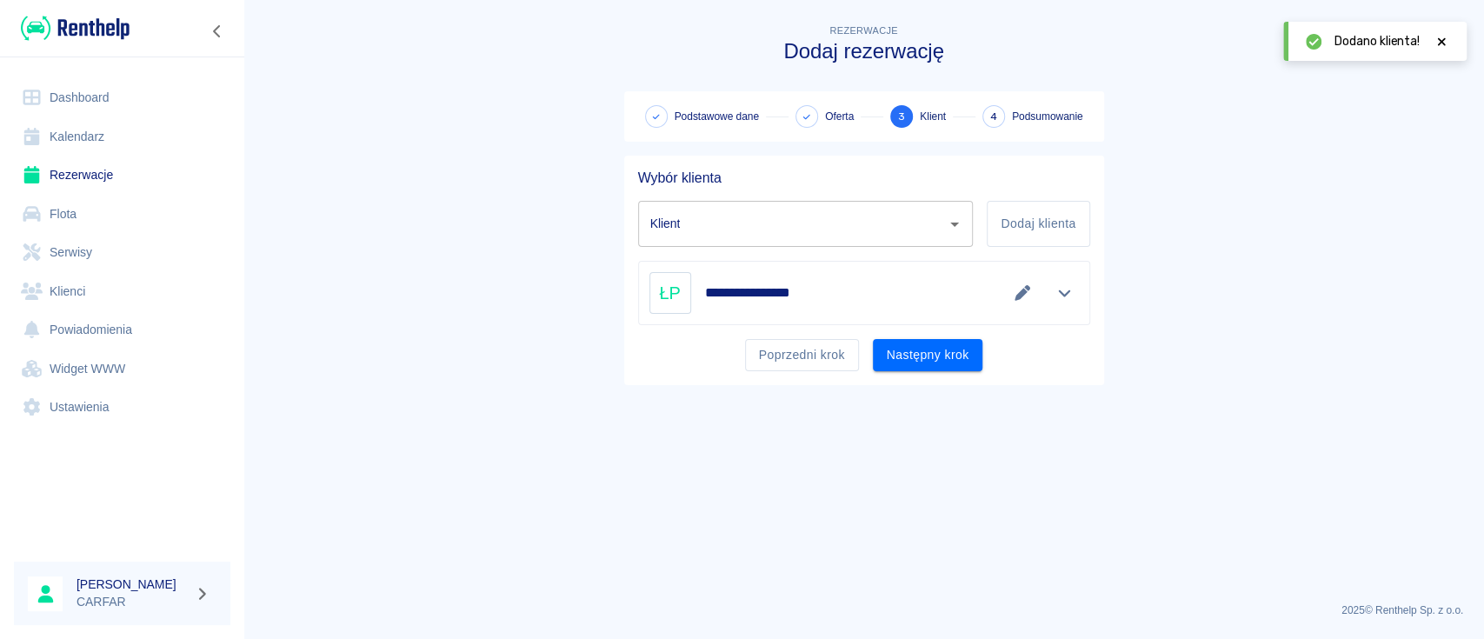
type input "[PERSON_NAME] ([PHONE_NUMBER])"
click at [940, 364] on button "Następny krok" at bounding box center [928, 355] width 110 height 32
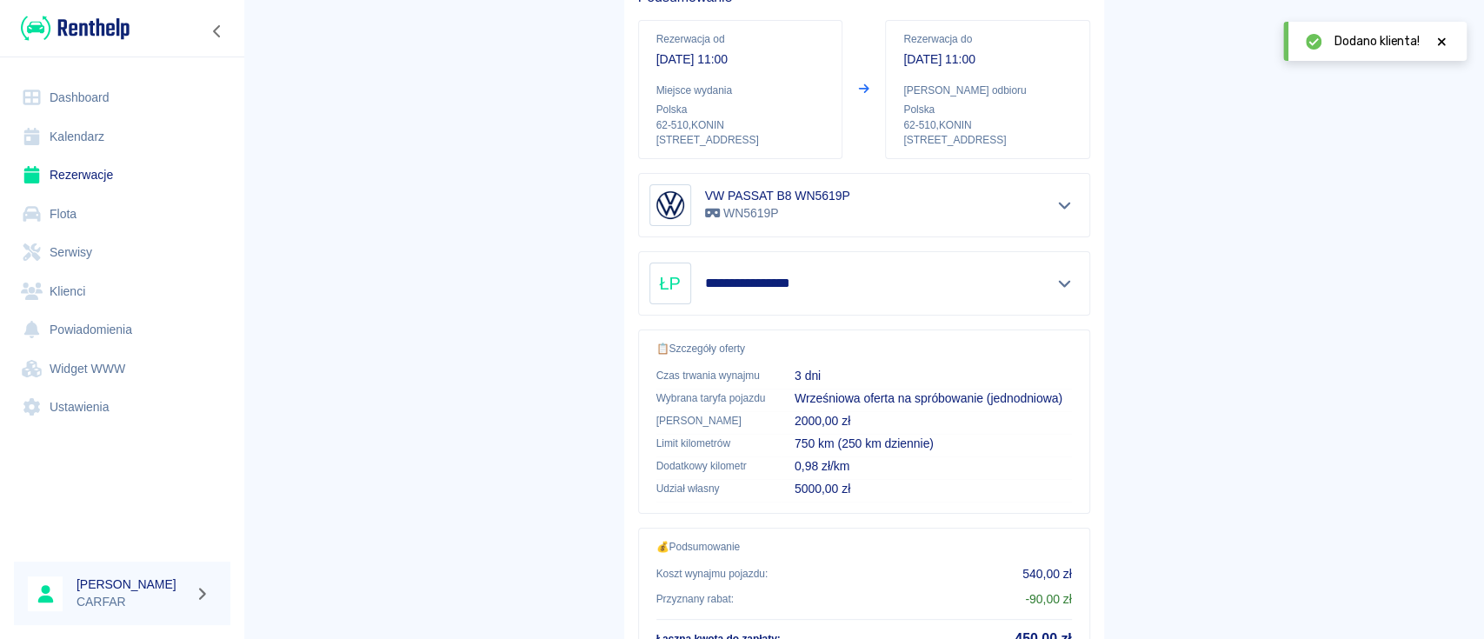
scroll to position [323, 0]
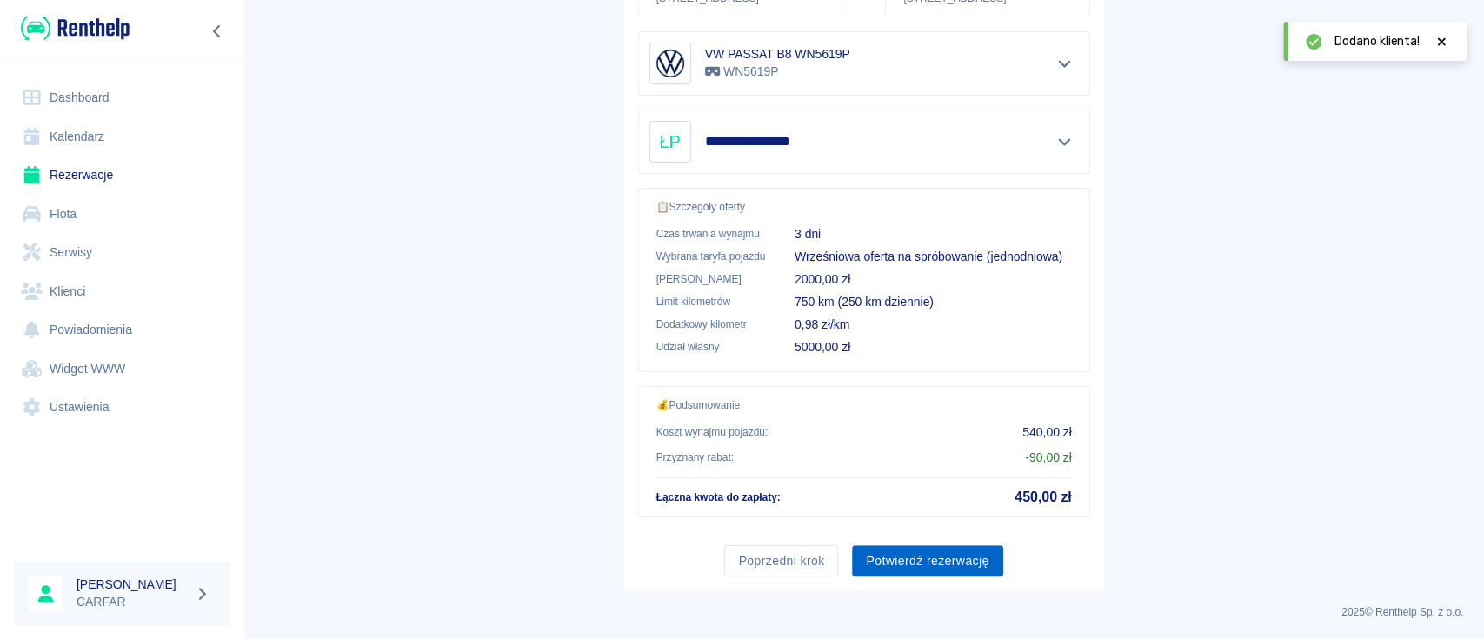
click at [923, 563] on button "Potwierdź rezerwację" at bounding box center [927, 561] width 150 height 32
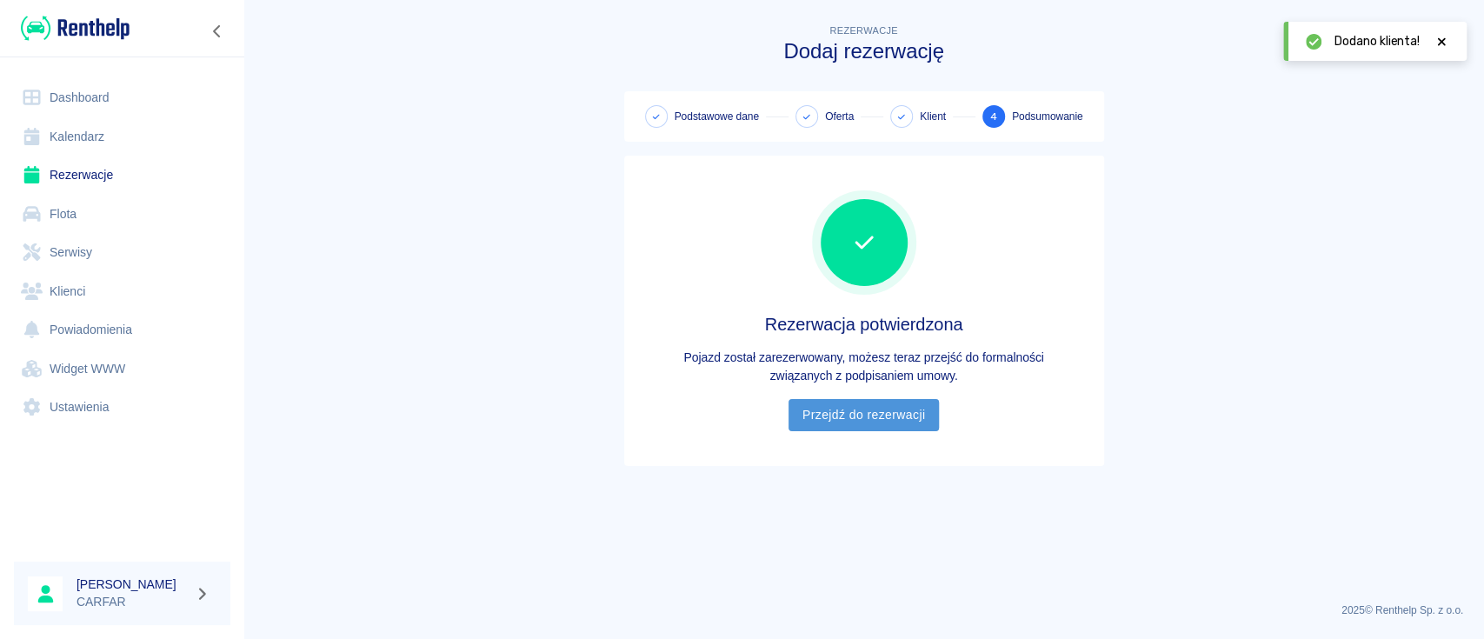
click at [867, 416] on link "Przejdź do rezerwacji" at bounding box center [864, 415] width 150 height 32
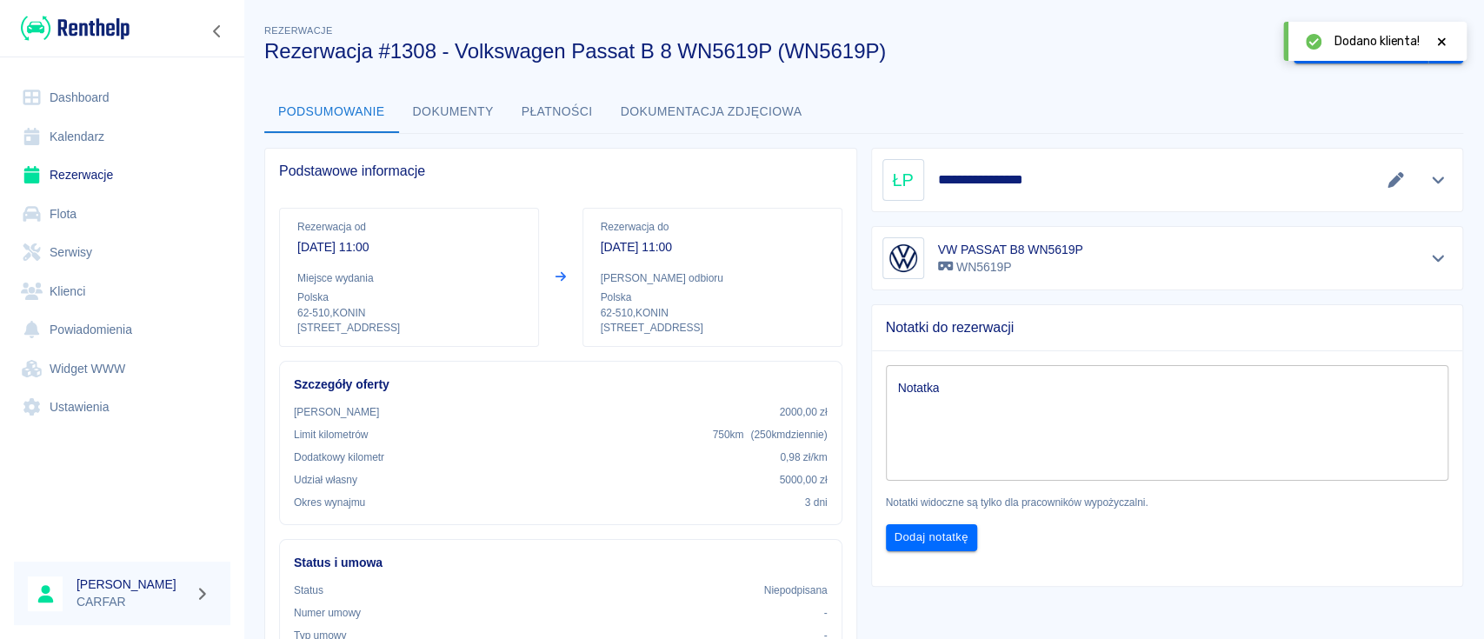
click at [83, 31] on img at bounding box center [75, 28] width 109 height 29
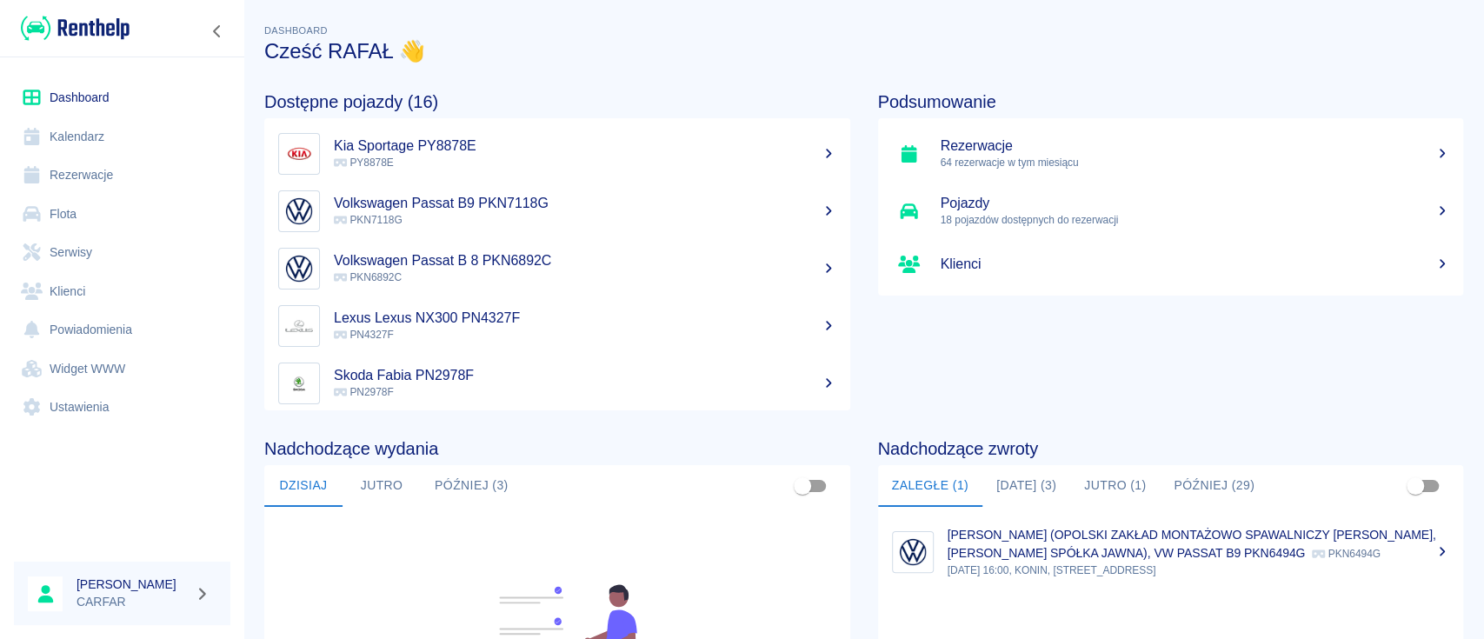
click at [483, 487] on button "Później (3)" at bounding box center [472, 486] width 102 height 42
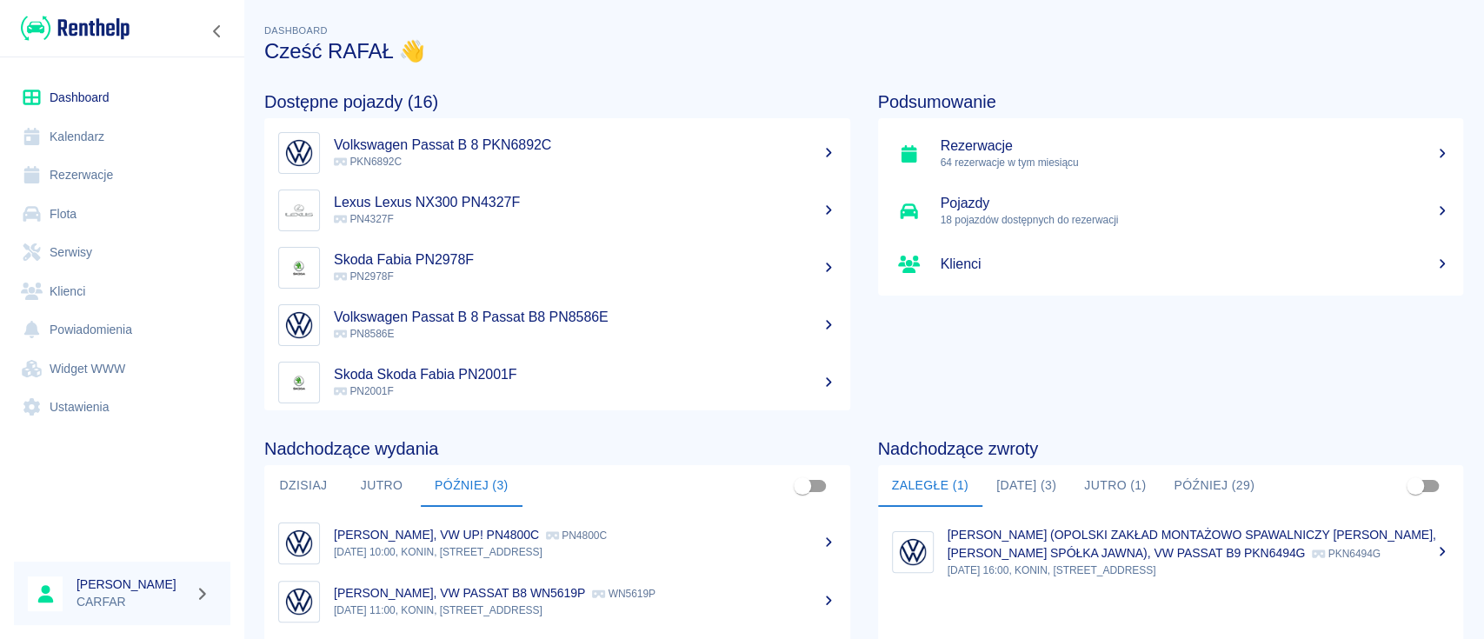
click at [1043, 489] on button "[DATE] (3)" at bounding box center [1027, 486] width 88 height 42
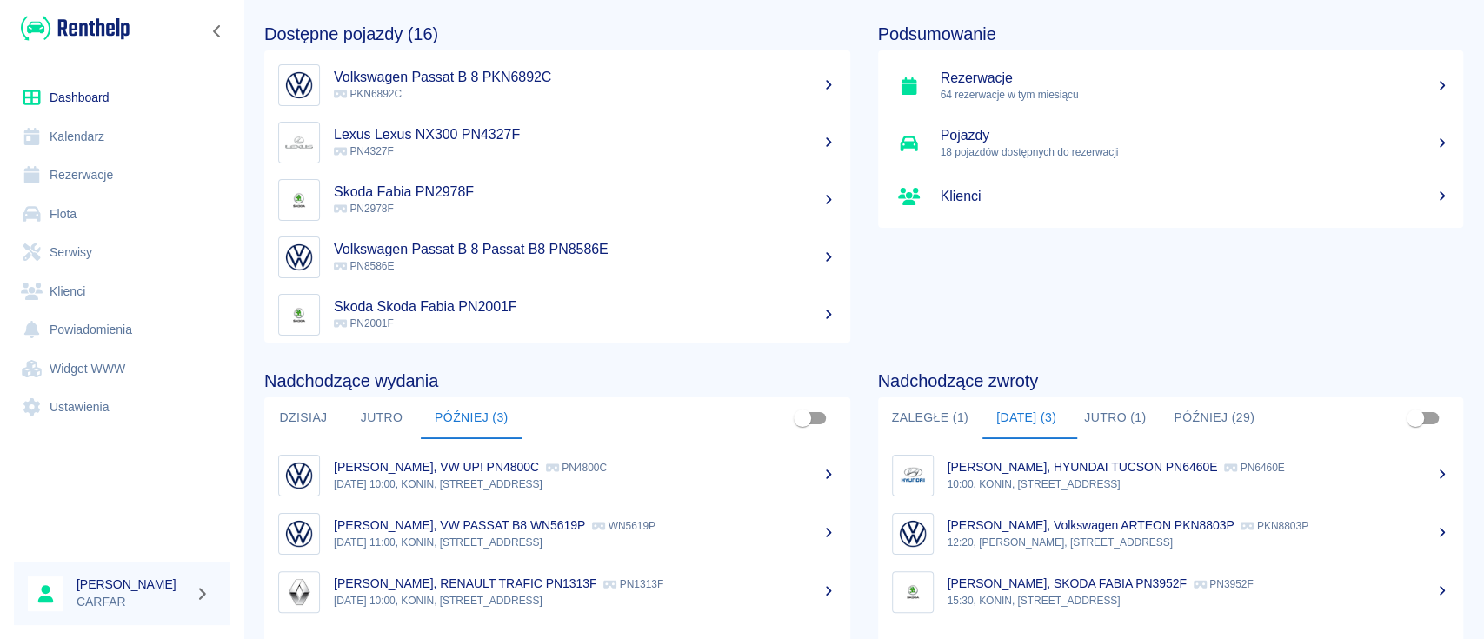
scroll to position [116, 0]
